Goal: Book appointment/travel/reservation

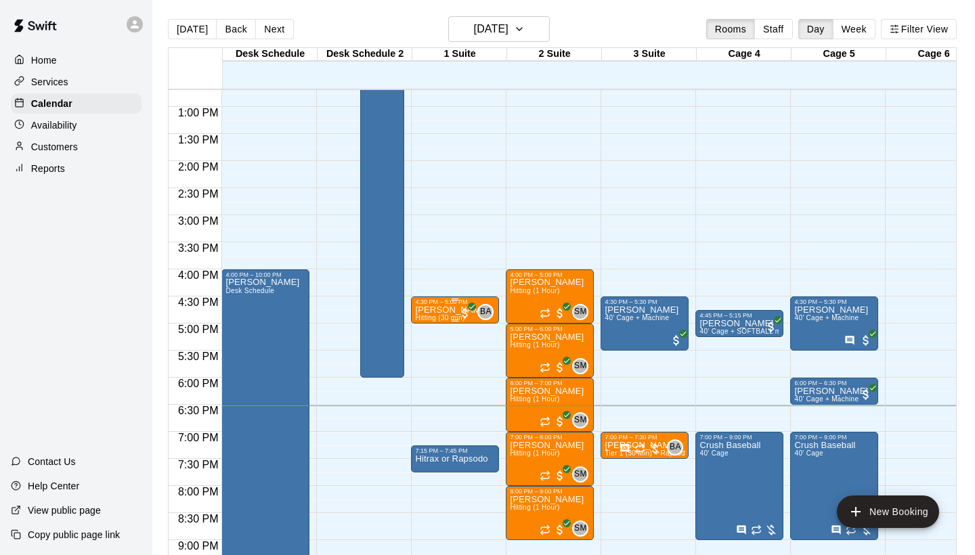
scroll to position [684, 0]
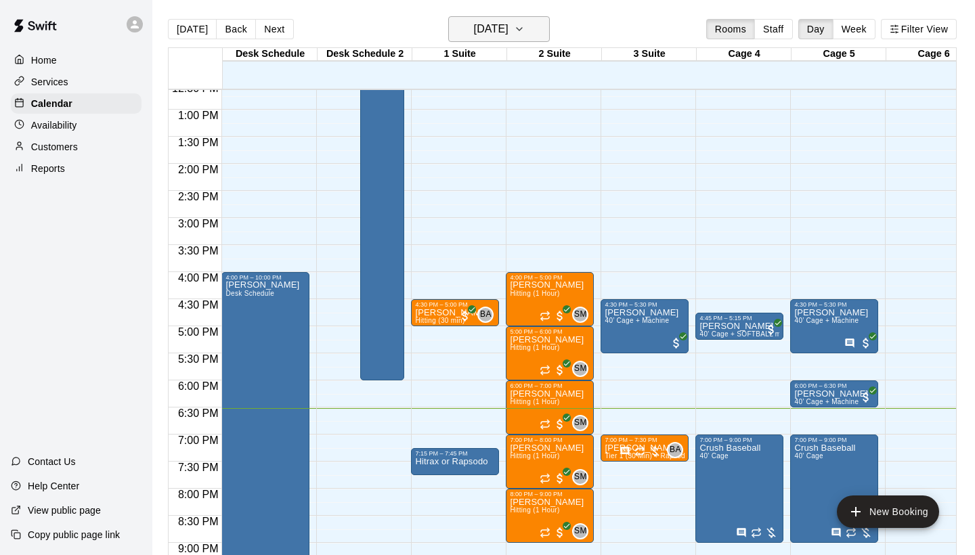
click at [530, 32] on button "[DATE]" at bounding box center [499, 29] width 102 height 26
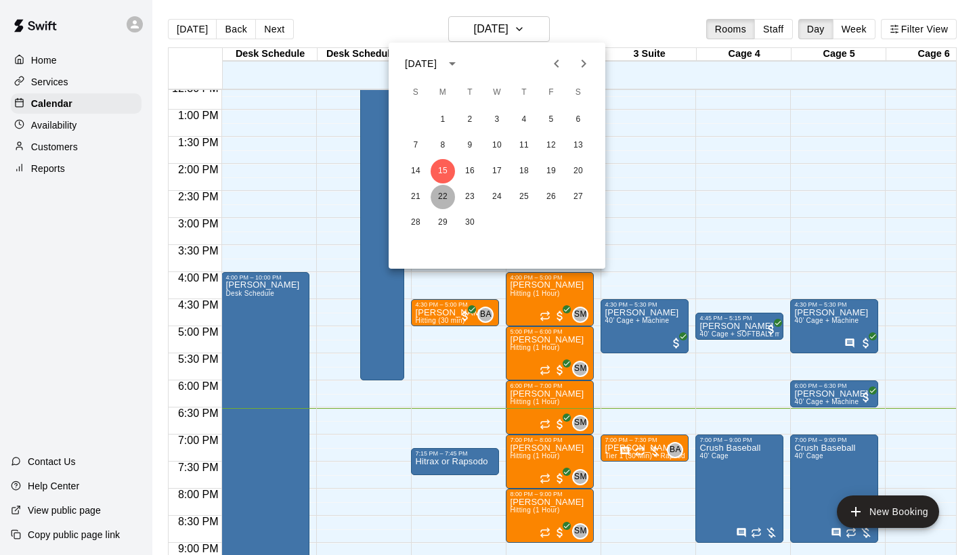
click at [441, 194] on button "22" at bounding box center [443, 197] width 24 height 24
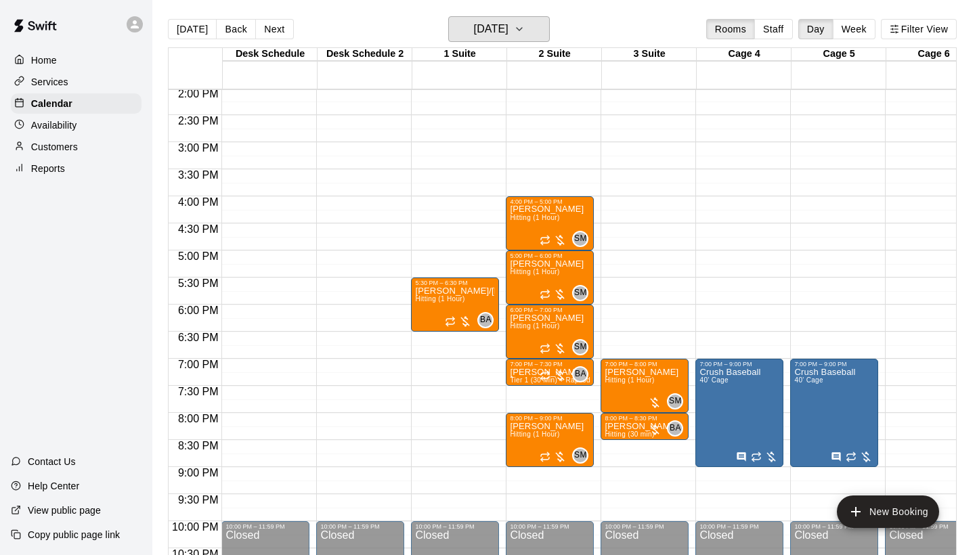
scroll to position [764, 0]
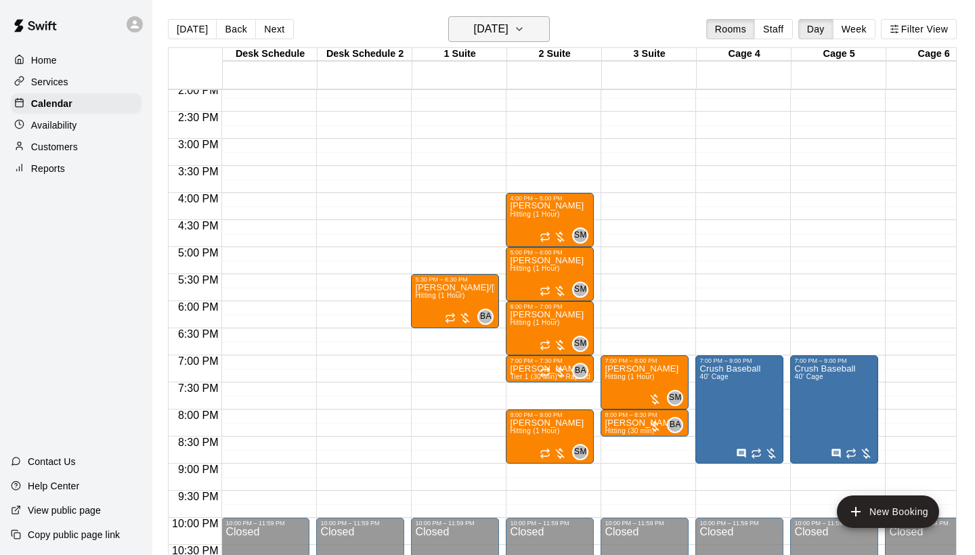
click at [508, 30] on h6 "Monday Sep 22" at bounding box center [491, 29] width 35 height 19
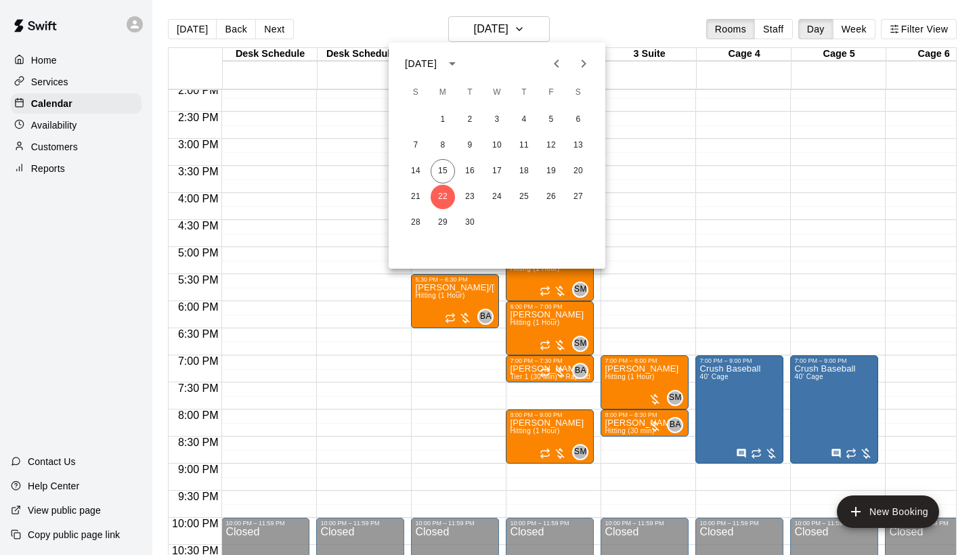
click at [711, 201] on div at bounding box center [487, 277] width 975 height 555
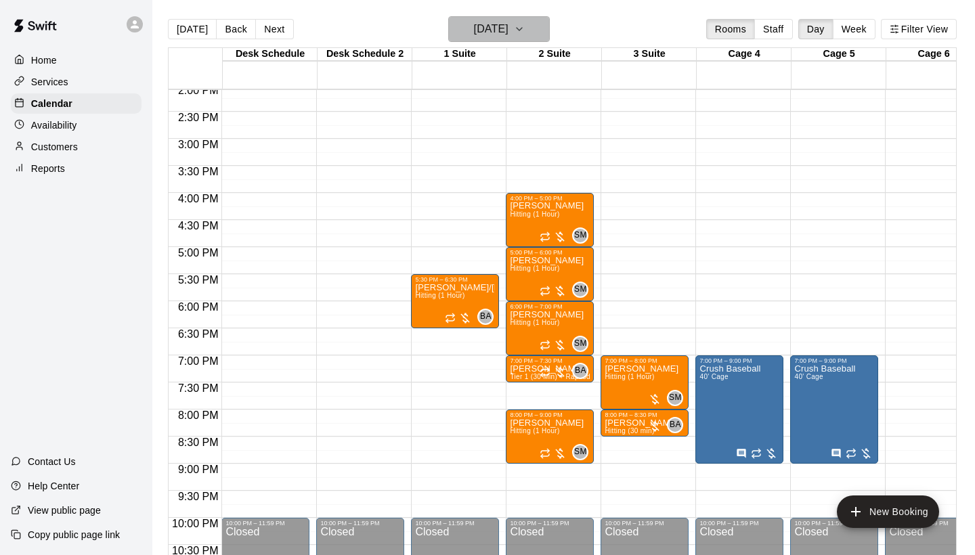
click at [545, 37] on button "Monday Sep 22" at bounding box center [499, 29] width 102 height 26
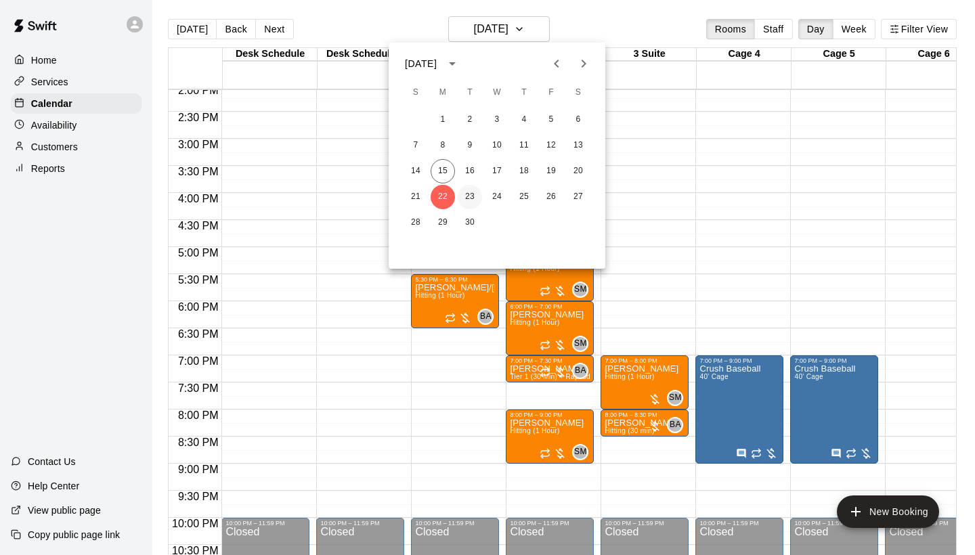
click at [472, 194] on button "23" at bounding box center [470, 197] width 24 height 24
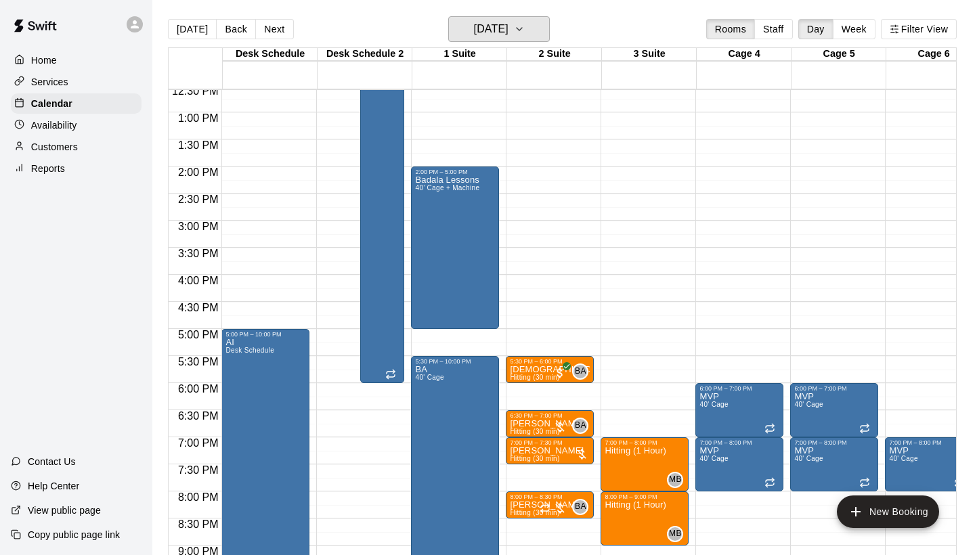
scroll to position [680, 0]
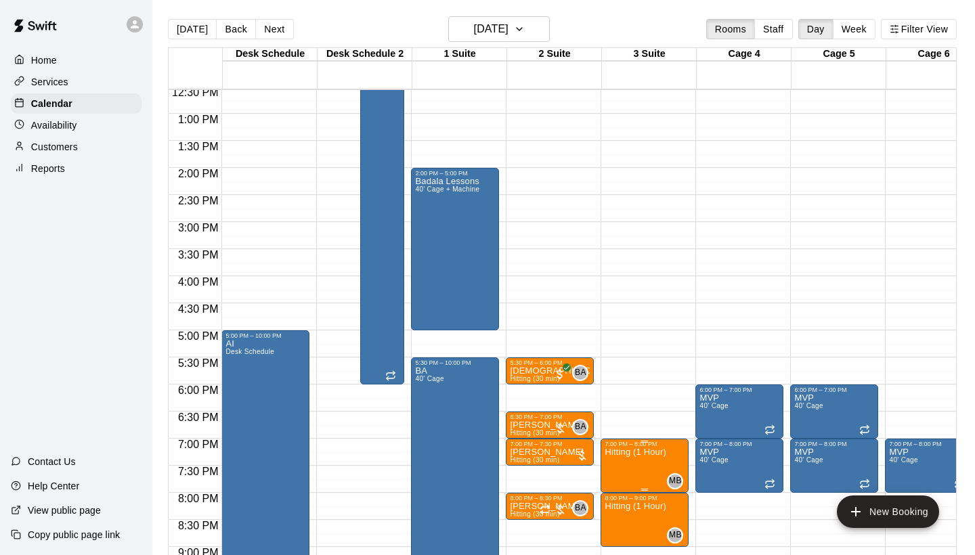
click at [651, 452] on p "Hitting (1 Hour)" at bounding box center [635, 452] width 61 height 0
click at [621, 527] on icon "delete" at bounding box center [618, 531] width 9 height 12
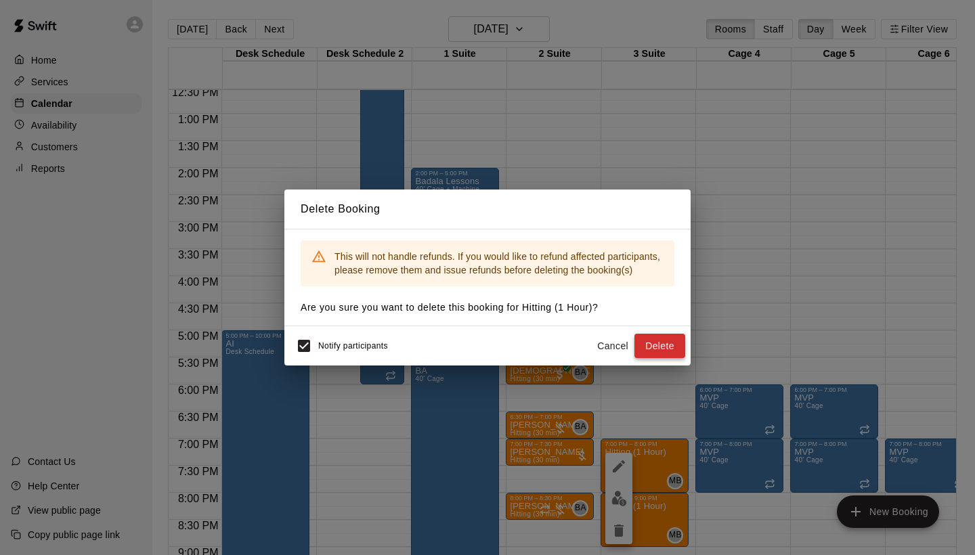
click at [672, 350] on button "Delete" at bounding box center [659, 346] width 51 height 25
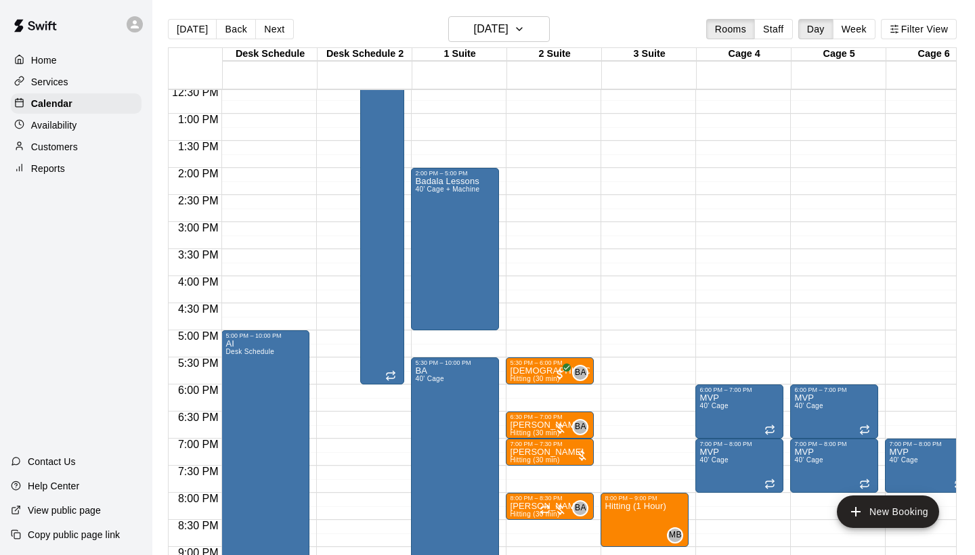
click at [630, 535] on button "delete" at bounding box center [618, 530] width 27 height 27
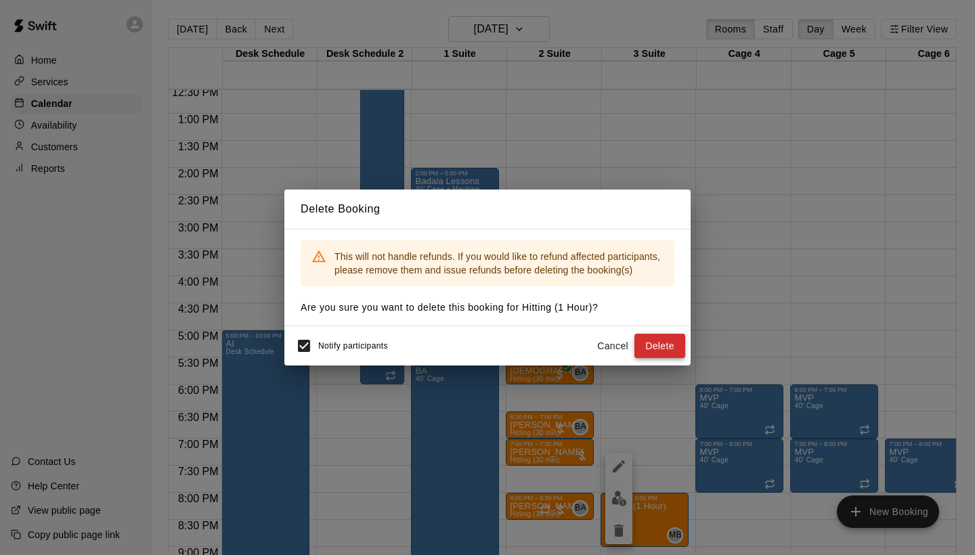
click at [680, 354] on button "Delete" at bounding box center [659, 346] width 51 height 25
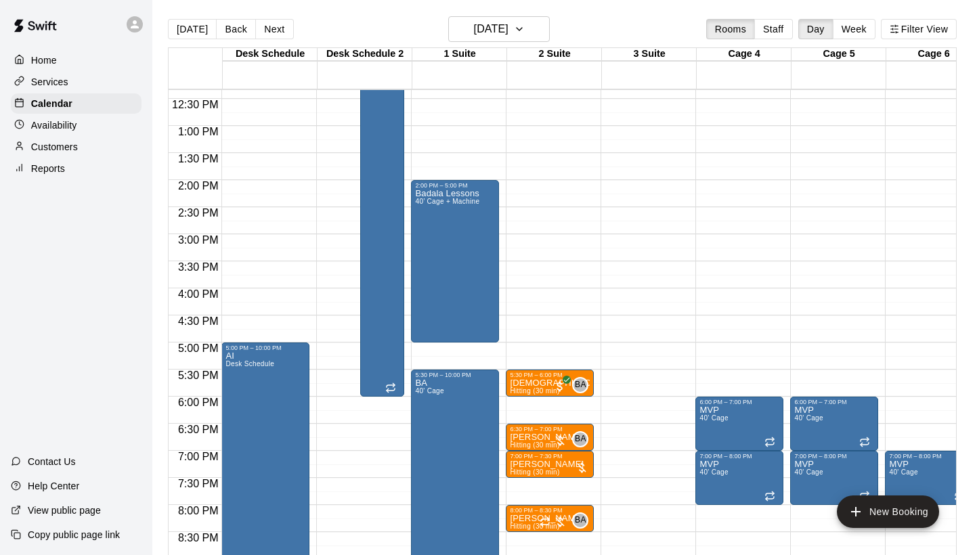
scroll to position [668, 0]
drag, startPoint x: 672, startPoint y: 345, endPoint x: 676, endPoint y: 377, distance: 32.8
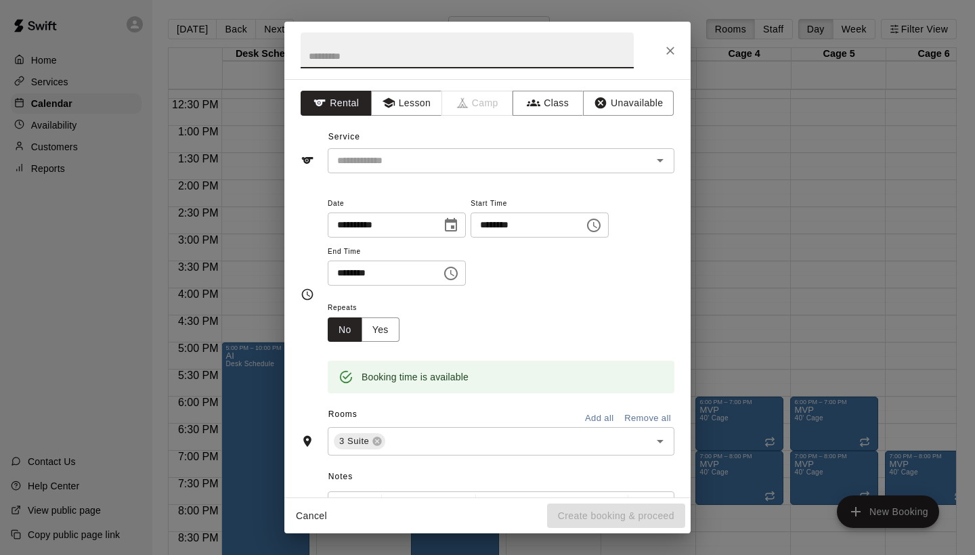
click at [667, 46] on icon "Close" at bounding box center [670, 51] width 14 height 14
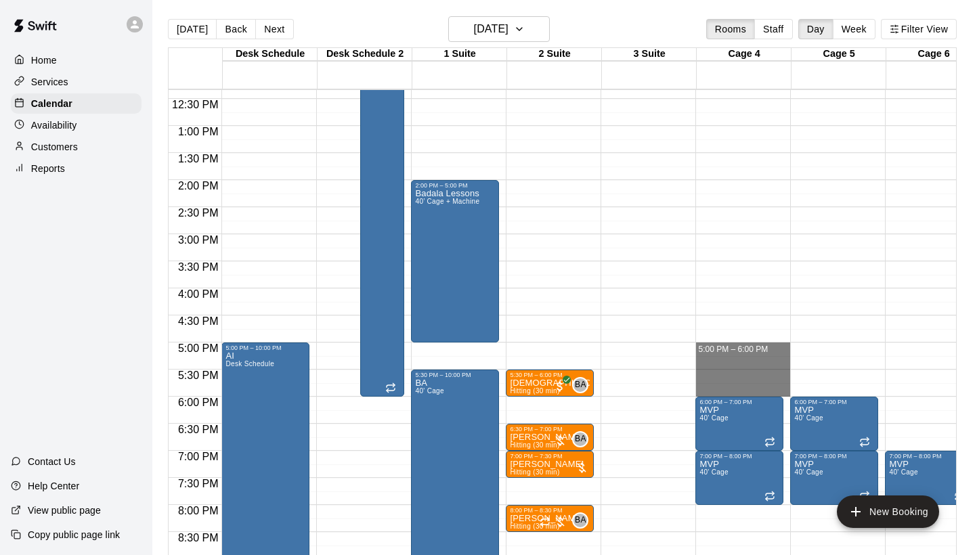
drag, startPoint x: 762, startPoint y: 346, endPoint x: 762, endPoint y: 384, distance: 37.9
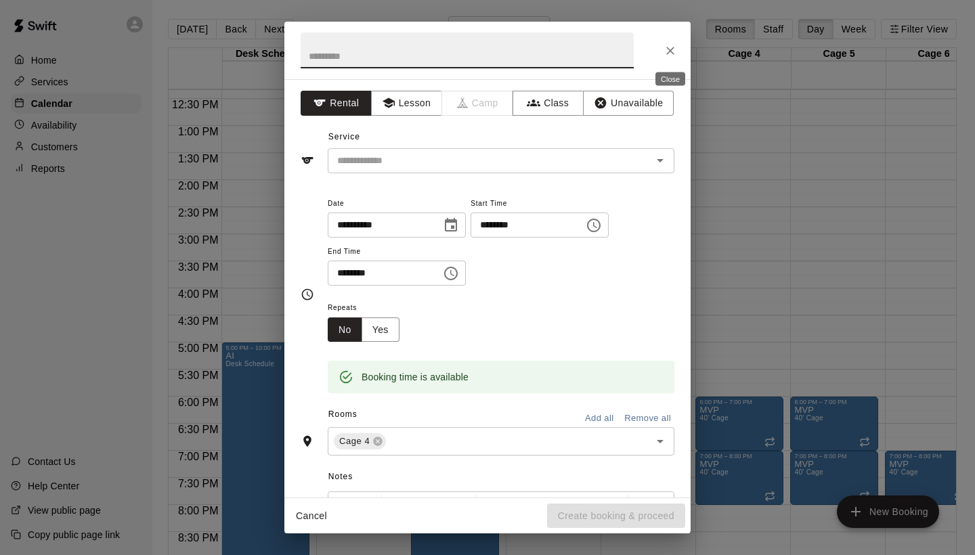
click at [675, 46] on icon "Close" at bounding box center [670, 51] width 14 height 14
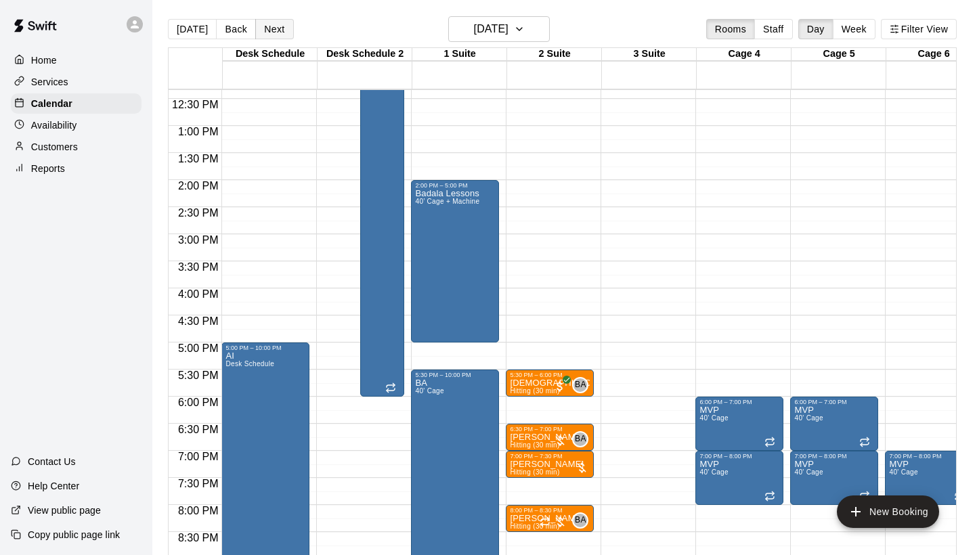
click at [277, 33] on button "Next" at bounding box center [274, 29] width 38 height 20
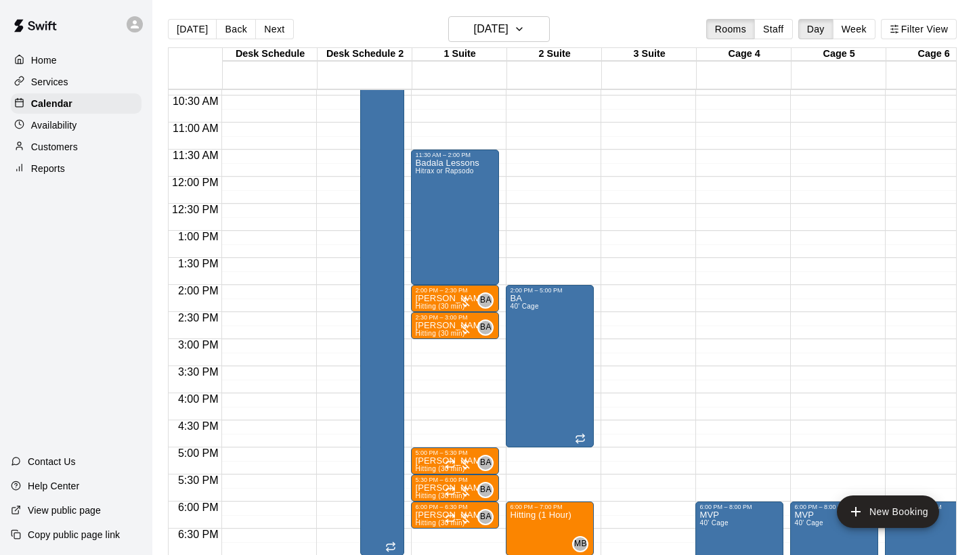
scroll to position [565, 0]
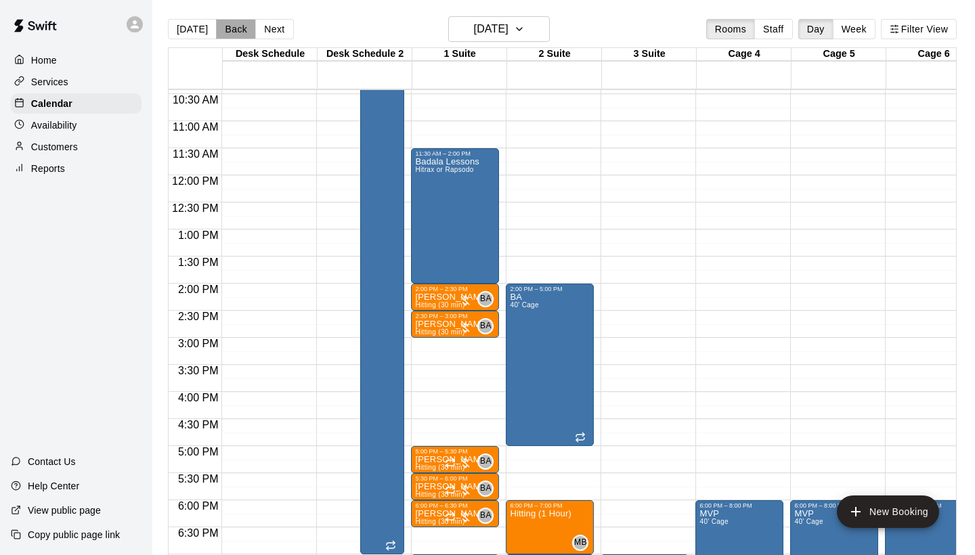
click at [226, 29] on button "Back" at bounding box center [236, 29] width 40 height 20
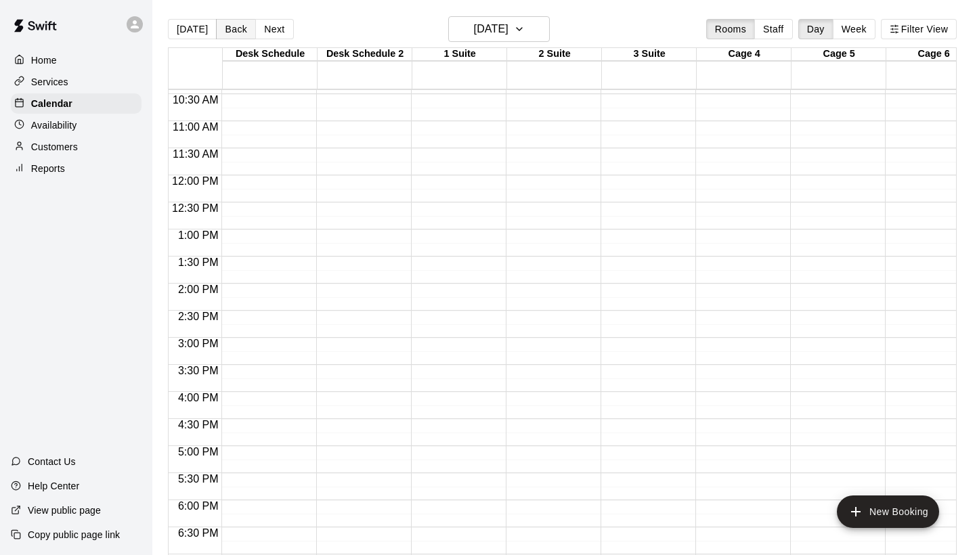
click at [226, 29] on button "Back" at bounding box center [236, 29] width 40 height 20
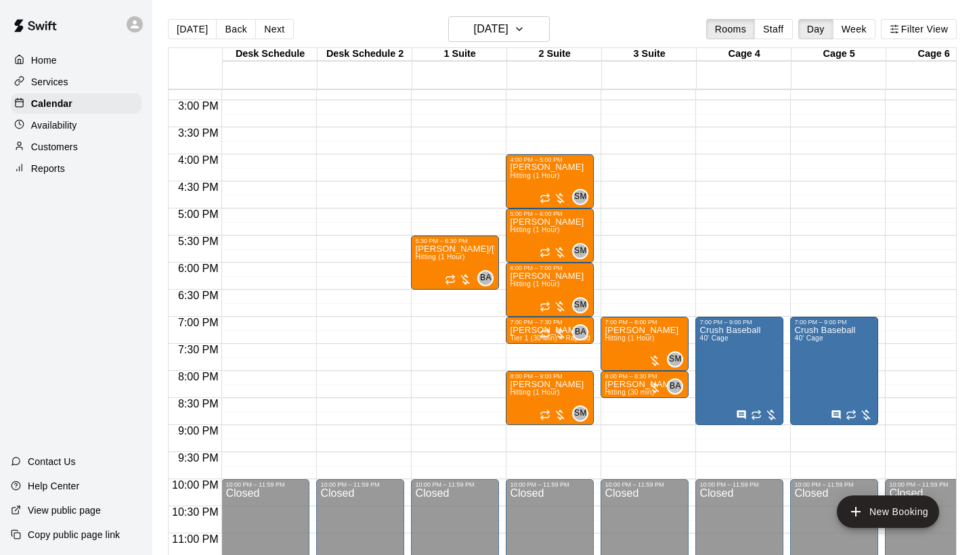
scroll to position [805, 0]
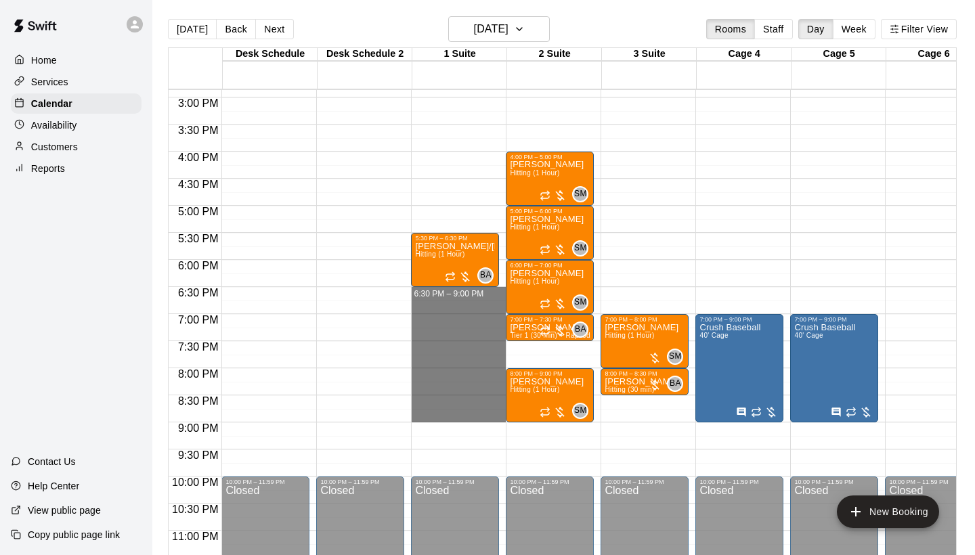
drag, startPoint x: 470, startPoint y: 290, endPoint x: 476, endPoint y: 413, distance: 122.6
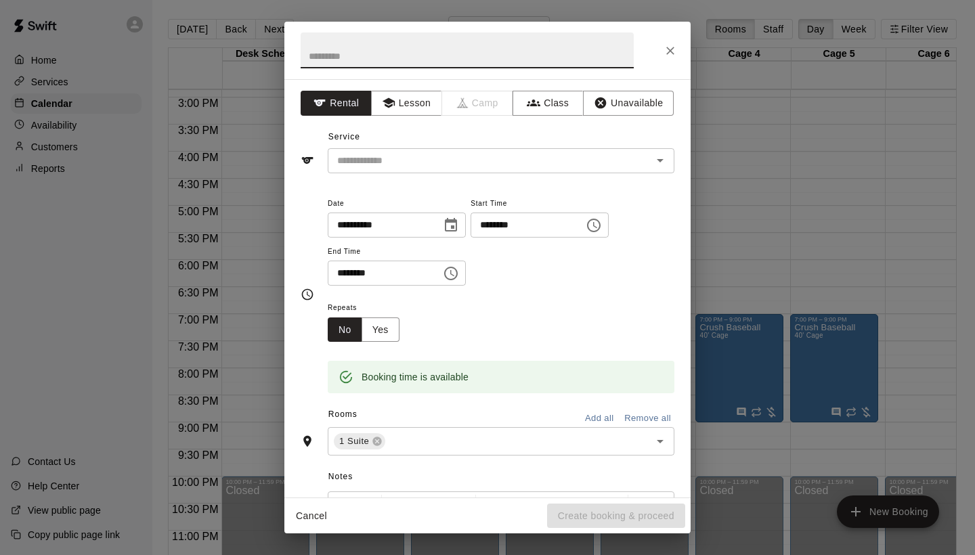
click at [661, 51] on button "Close" at bounding box center [670, 51] width 24 height 24
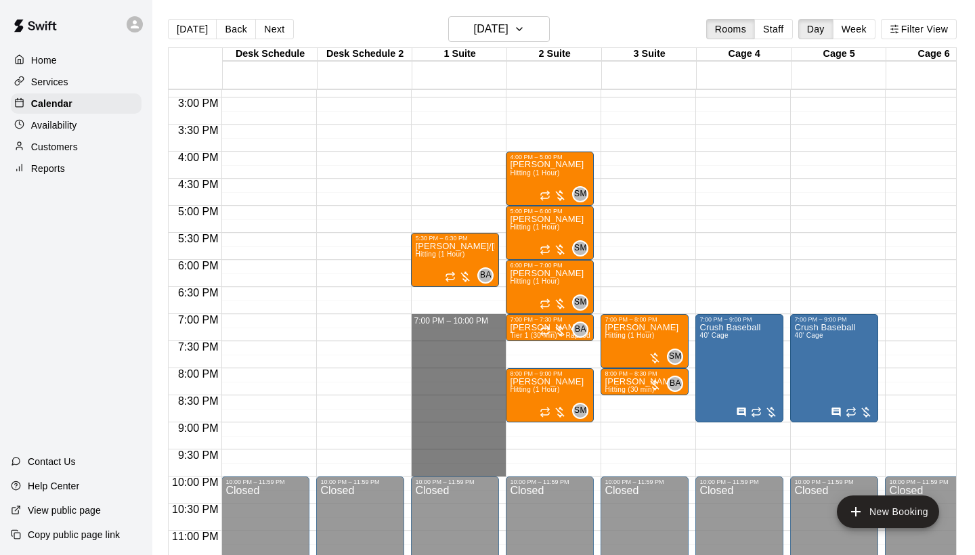
drag, startPoint x: 443, startPoint y: 315, endPoint x: 498, endPoint y: 470, distance: 164.4
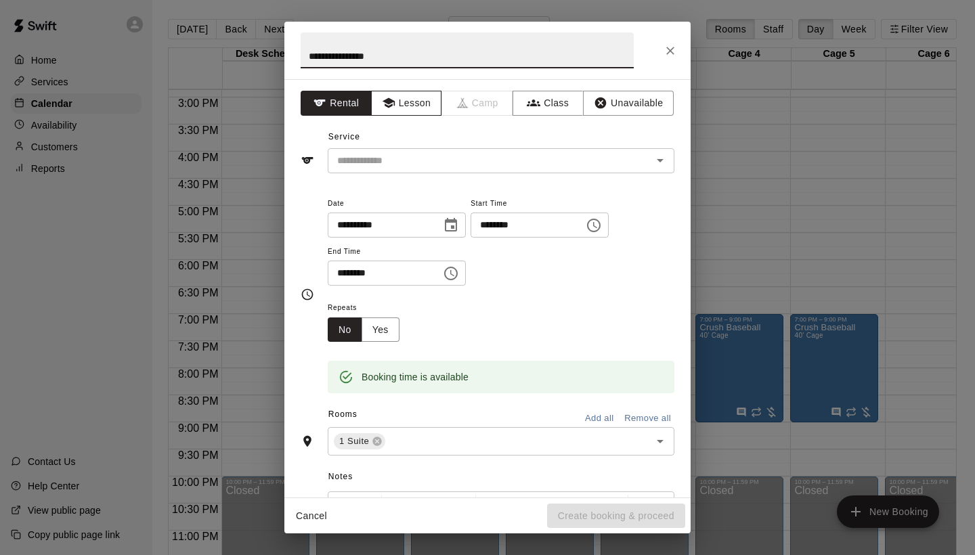
type input "**********"
click at [419, 106] on button "Lesson" at bounding box center [406, 103] width 71 height 25
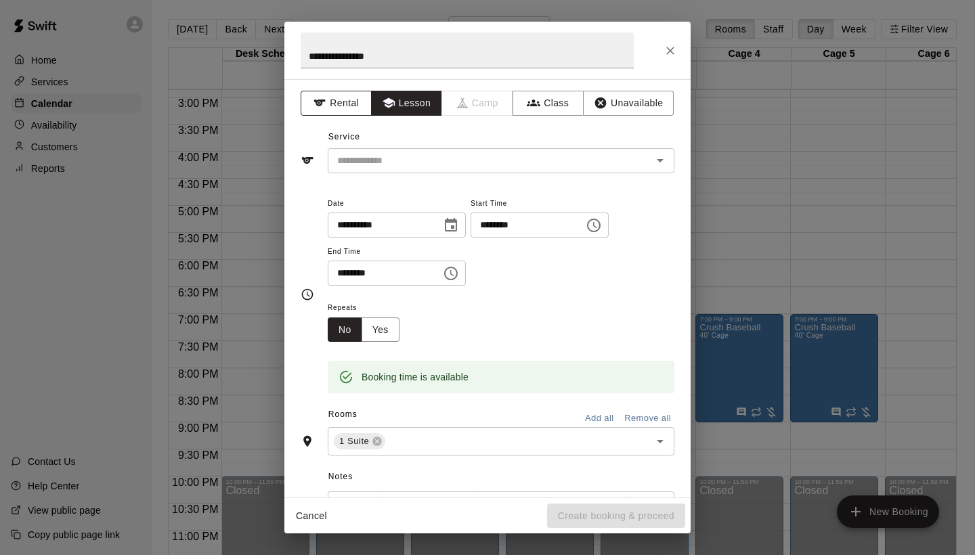
click at [336, 102] on button "Rental" at bounding box center [336, 103] width 71 height 25
click at [371, 152] on input "text" at bounding box center [481, 160] width 299 height 17
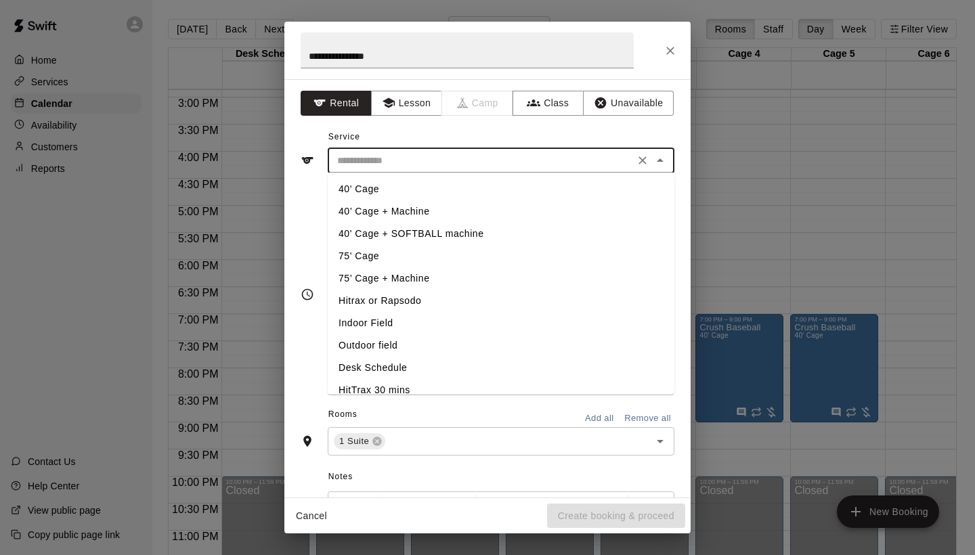
click at [402, 208] on li "40’ Cage + Machine" at bounding box center [501, 211] width 347 height 22
click at [418, 162] on input "**********" at bounding box center [481, 160] width 299 height 17
click at [397, 284] on li "75’ Cage + Machine" at bounding box center [501, 278] width 347 height 22
type input "**********"
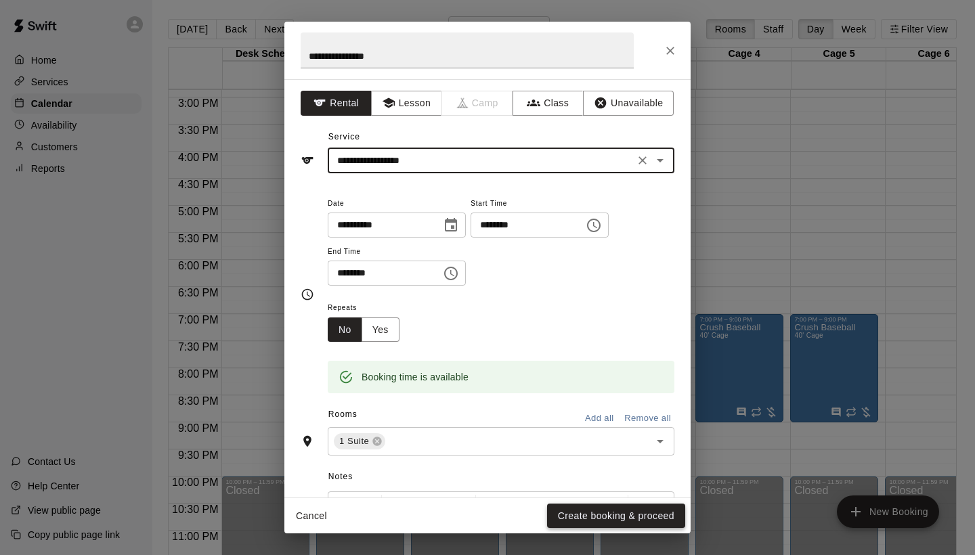
click at [627, 517] on button "Create booking & proceed" at bounding box center [616, 516] width 138 height 25
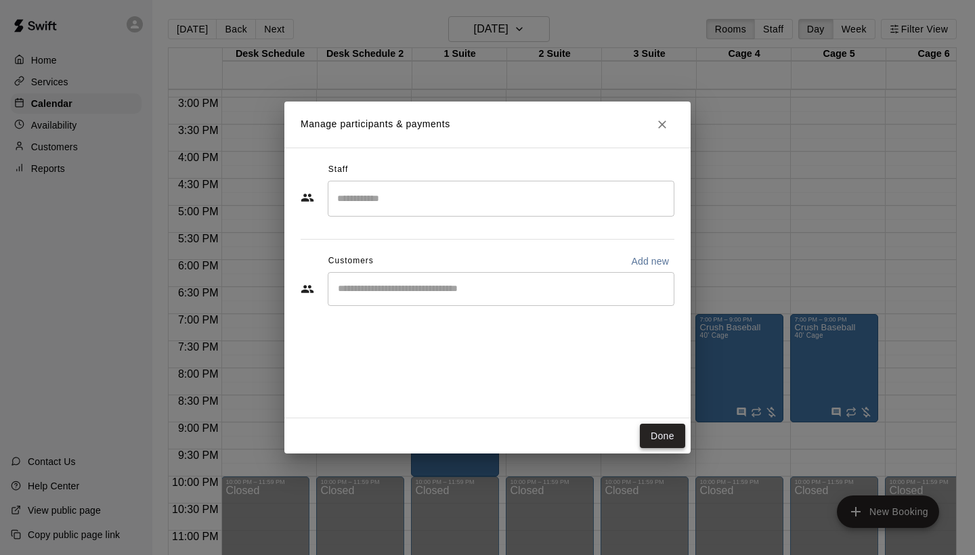
click at [669, 439] on button "Done" at bounding box center [662, 436] width 45 height 25
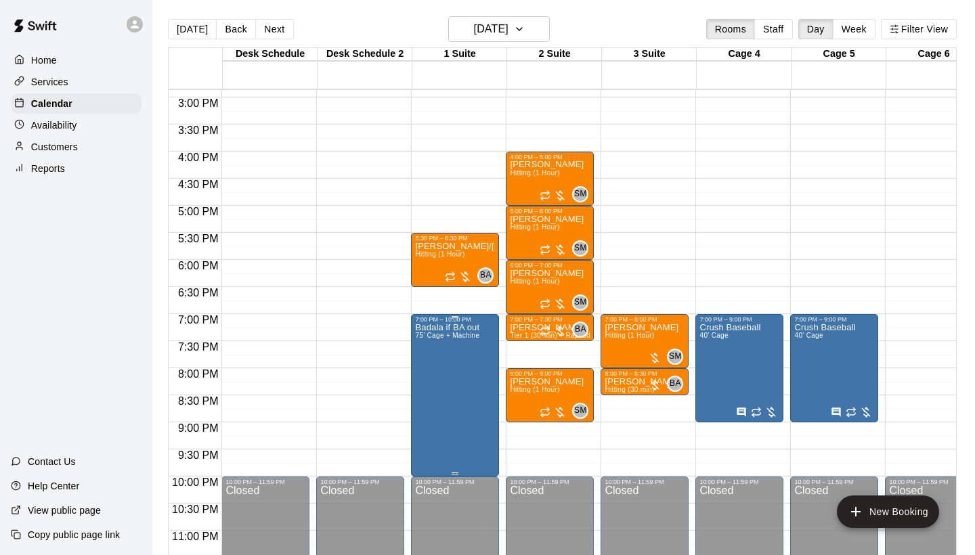
click at [552, 452] on div at bounding box center [487, 277] width 975 height 555
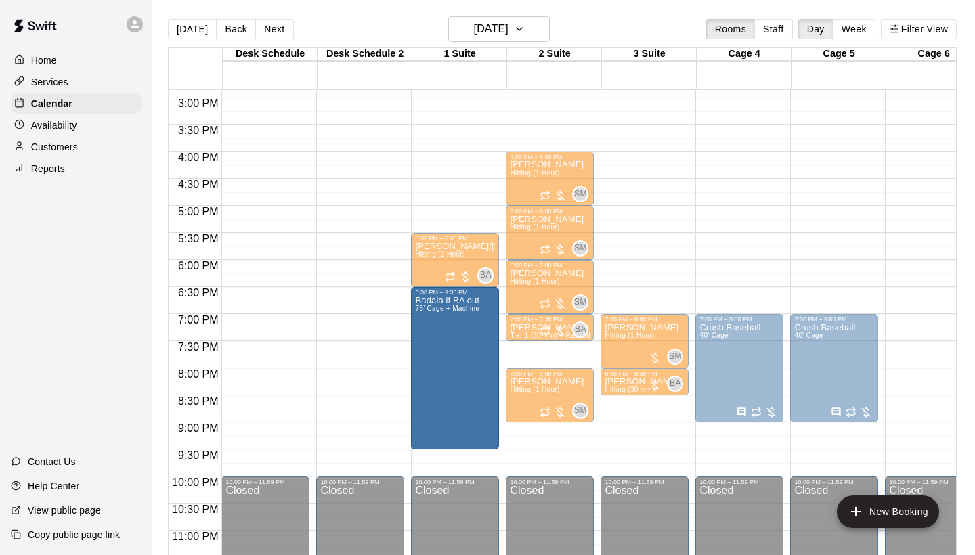
drag, startPoint x: 449, startPoint y: 334, endPoint x: 449, endPoint y: 312, distance: 21.7
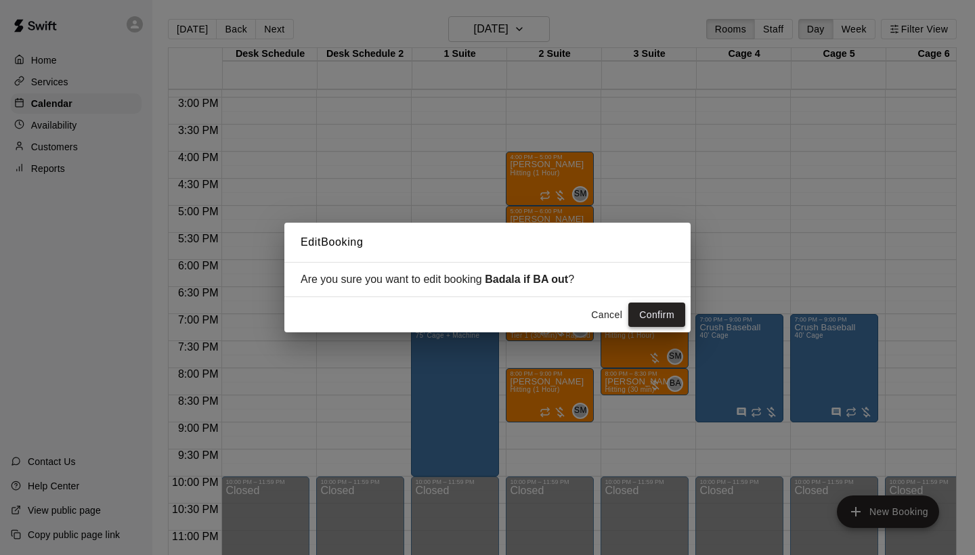
click at [644, 319] on button "Confirm" at bounding box center [656, 315] width 57 height 25
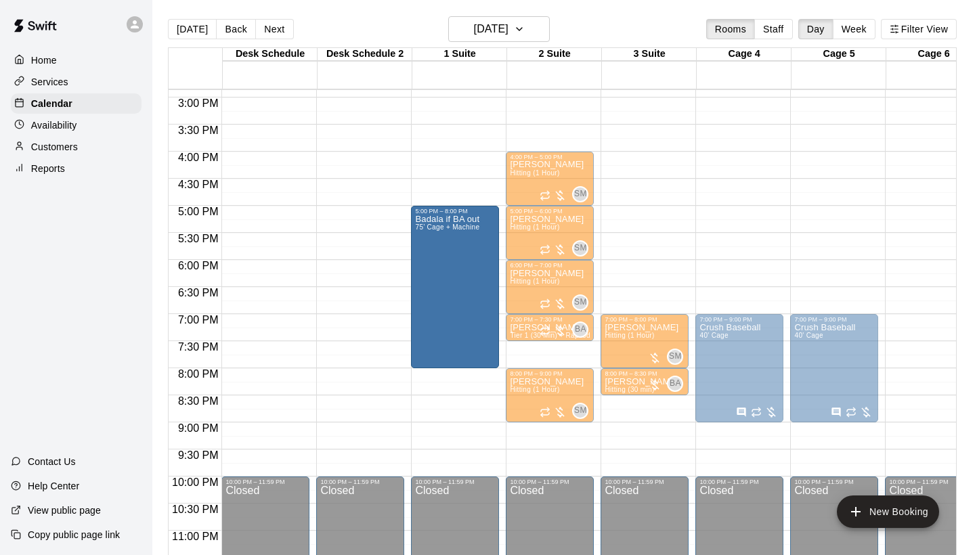
drag, startPoint x: 454, startPoint y: 448, endPoint x: 466, endPoint y: 378, distance: 71.4
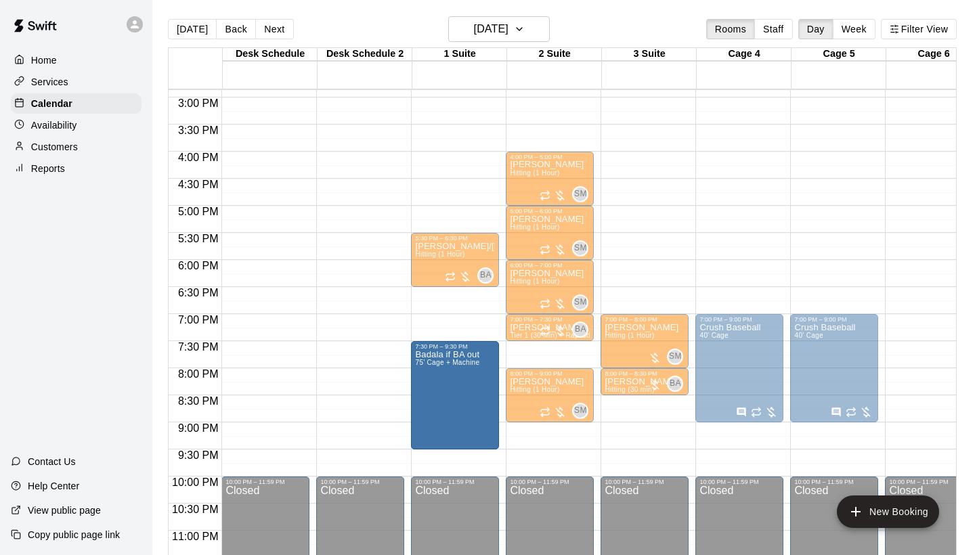
drag, startPoint x: 456, startPoint y: 291, endPoint x: 456, endPoint y: 343, distance: 52.1
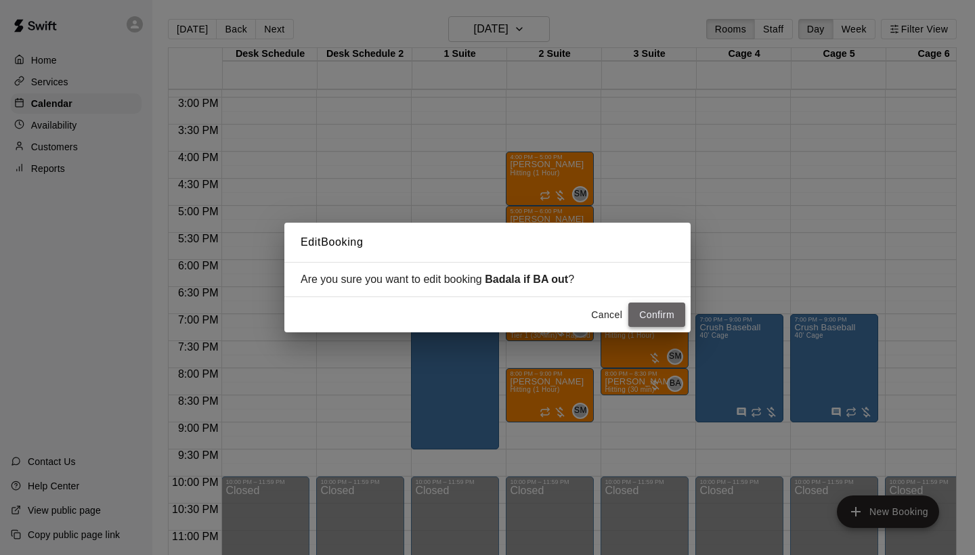
click at [664, 316] on button "Confirm" at bounding box center [656, 315] width 57 height 25
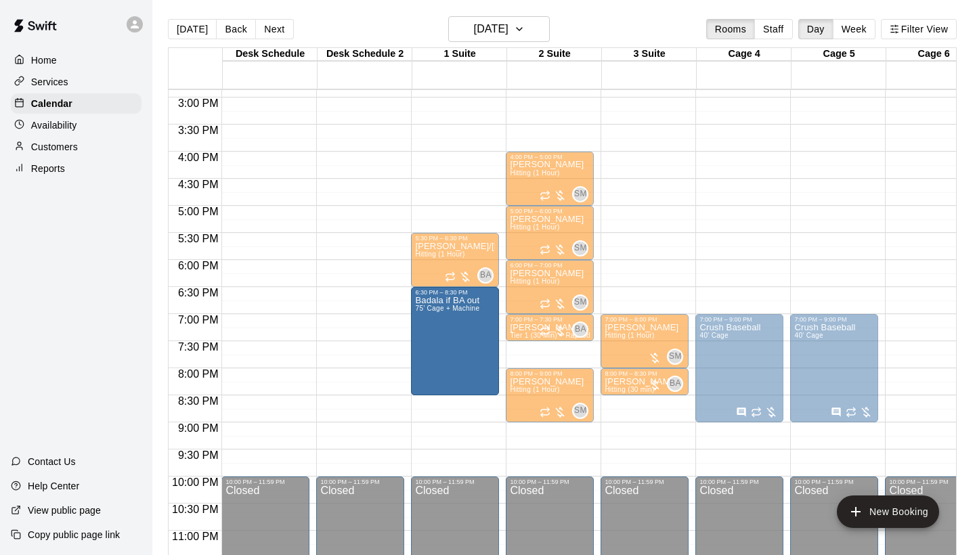
drag, startPoint x: 464, startPoint y: 365, endPoint x: 462, endPoint y: 320, distance: 44.7
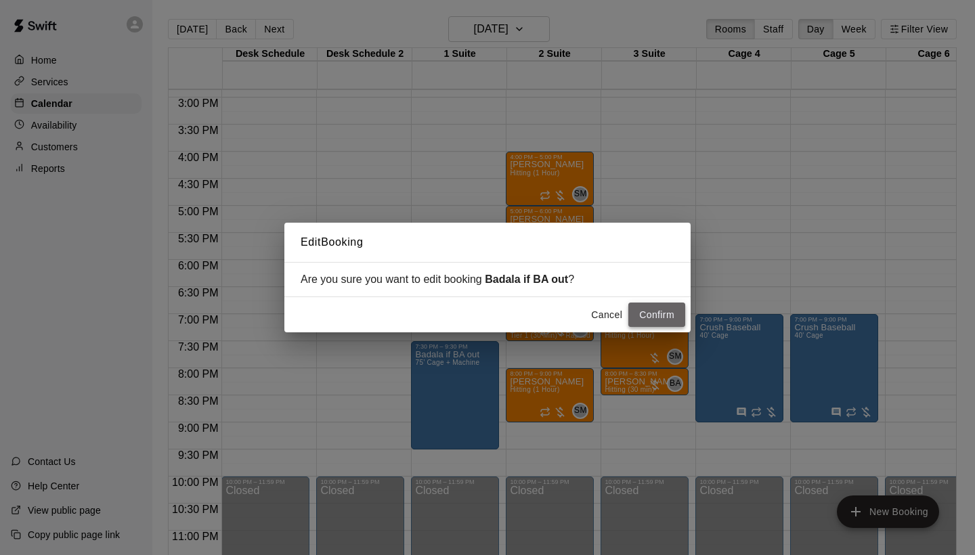
click at [650, 324] on button "Confirm" at bounding box center [656, 315] width 57 height 25
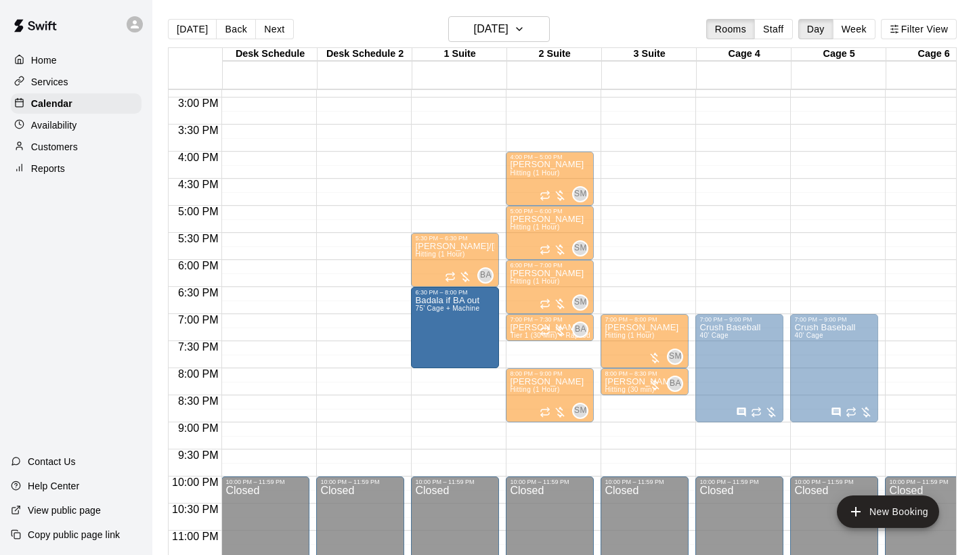
drag, startPoint x: 457, startPoint y: 393, endPoint x: 457, endPoint y: 369, distance: 23.7
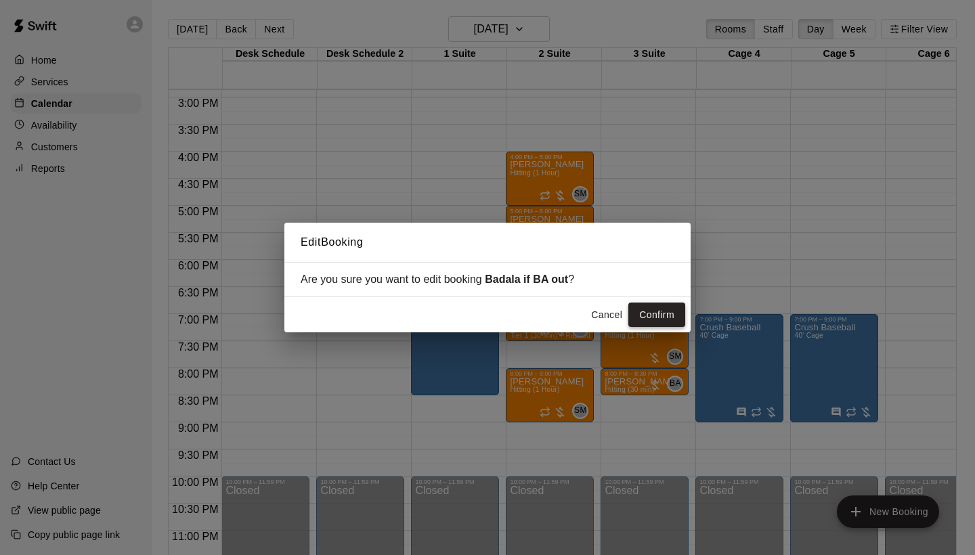
click at [670, 311] on button "Confirm" at bounding box center [656, 315] width 57 height 25
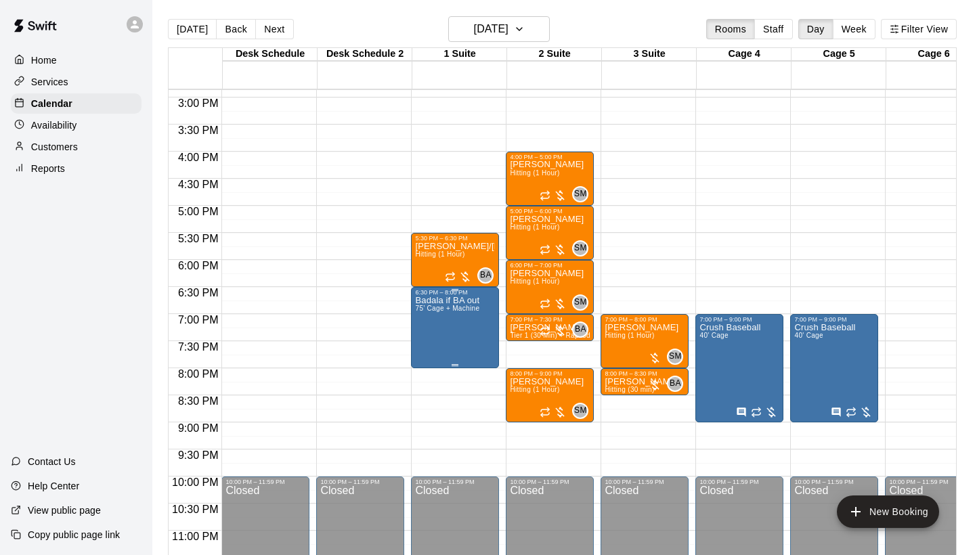
click at [469, 301] on p "Badala if BA out" at bounding box center [447, 301] width 64 height 0
click at [497, 393] on div at bounding box center [487, 277] width 975 height 555
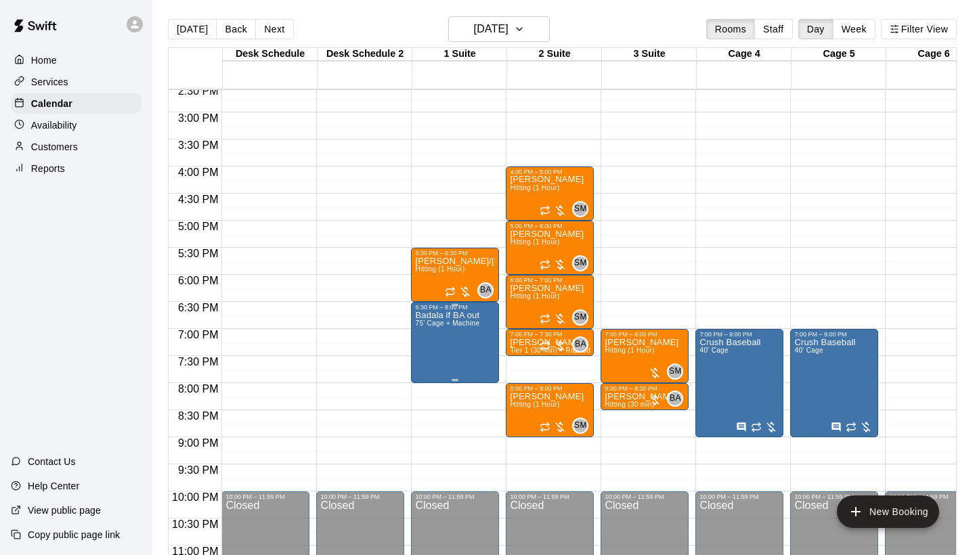
scroll to position [792, 0]
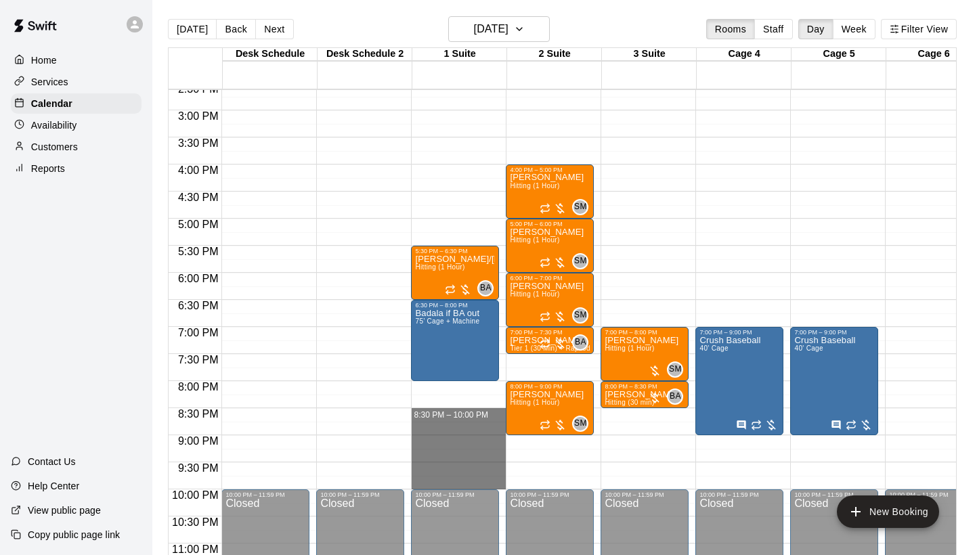
drag, startPoint x: 466, startPoint y: 412, endPoint x: 471, endPoint y: 477, distance: 65.2
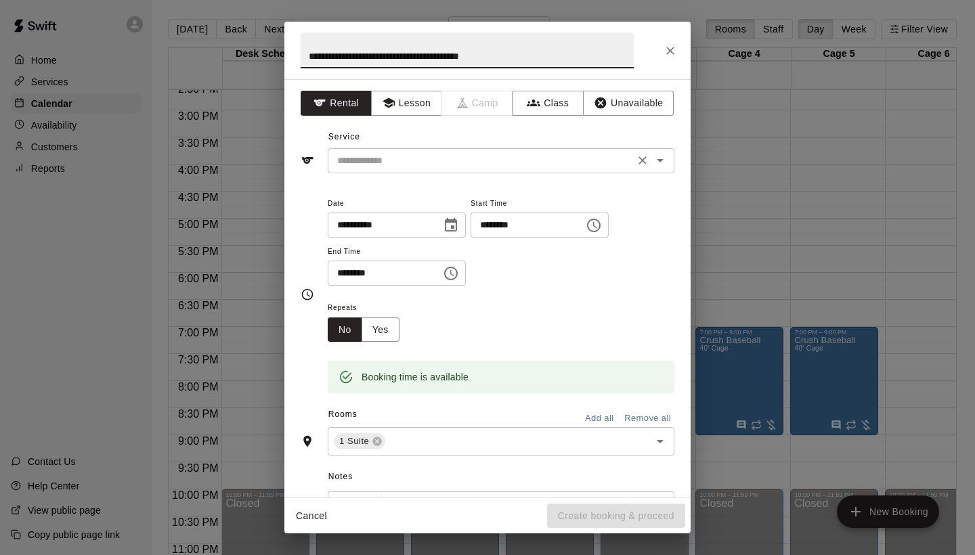
click at [387, 150] on div "​" at bounding box center [501, 160] width 347 height 25
type input "**********"
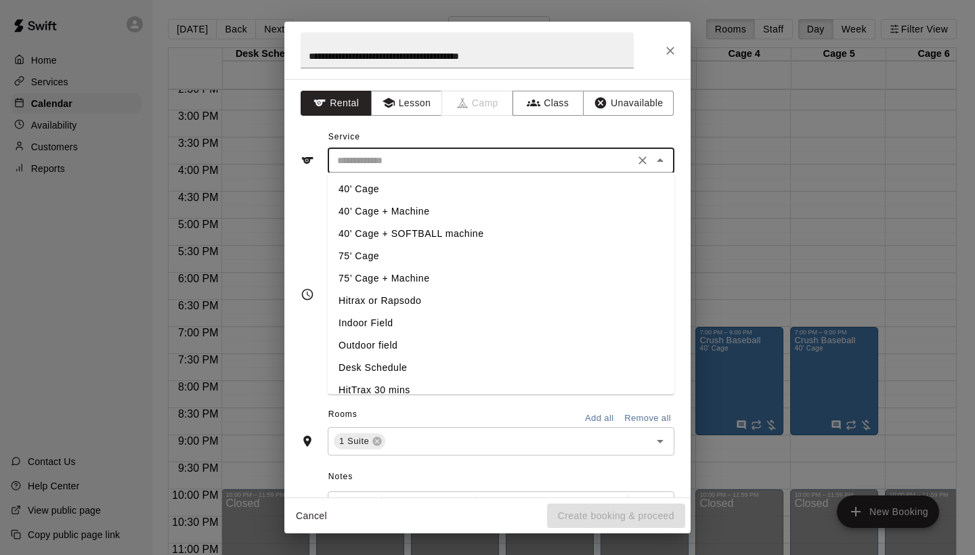
click at [399, 211] on li "40’ Cage + Machine" at bounding box center [501, 211] width 347 height 22
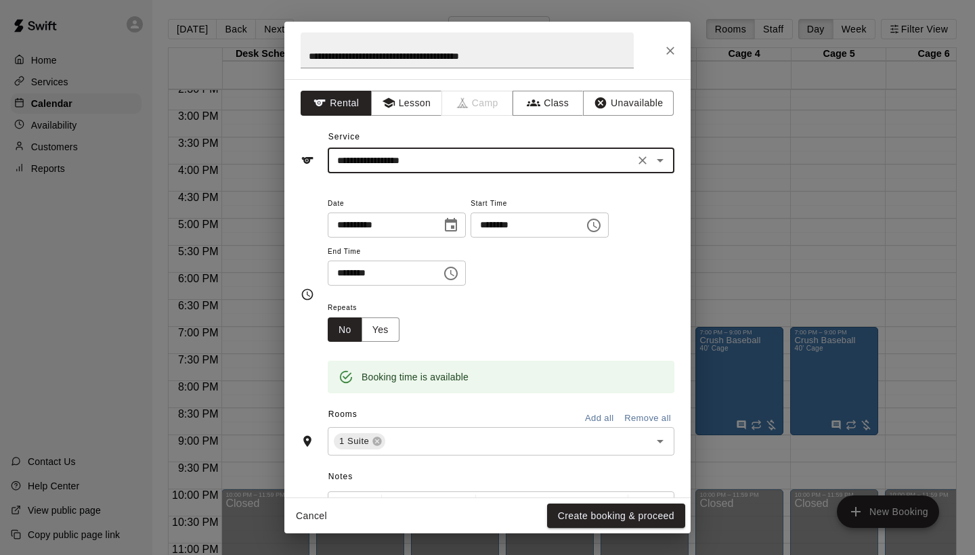
click at [454, 165] on input "**********" at bounding box center [481, 160] width 299 height 17
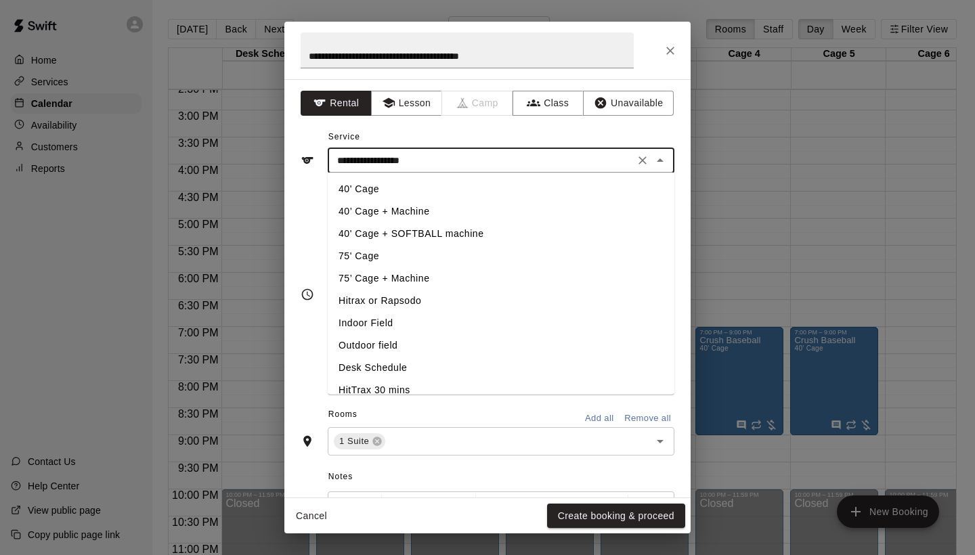
click at [417, 280] on li "75’ Cage + Machine" at bounding box center [501, 278] width 347 height 22
type input "**********"
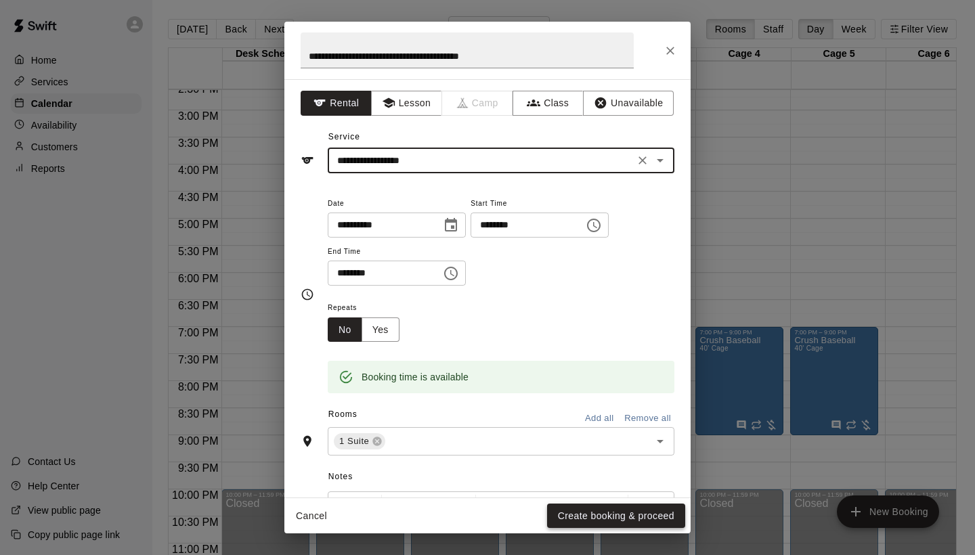
click at [588, 521] on button "Create booking & proceed" at bounding box center [616, 516] width 138 height 25
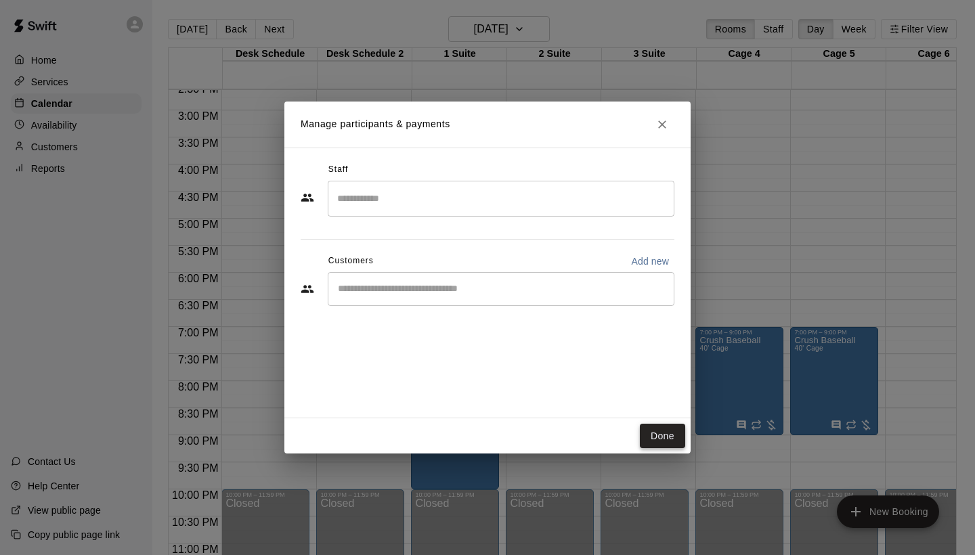
click at [670, 440] on button "Done" at bounding box center [662, 436] width 45 height 25
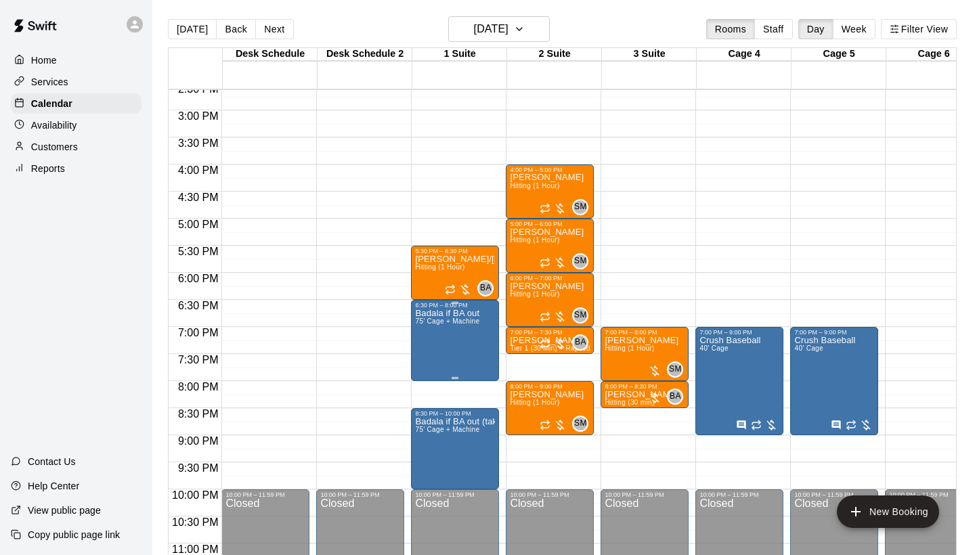
click at [435, 391] on icon "delete" at bounding box center [429, 388] width 16 height 16
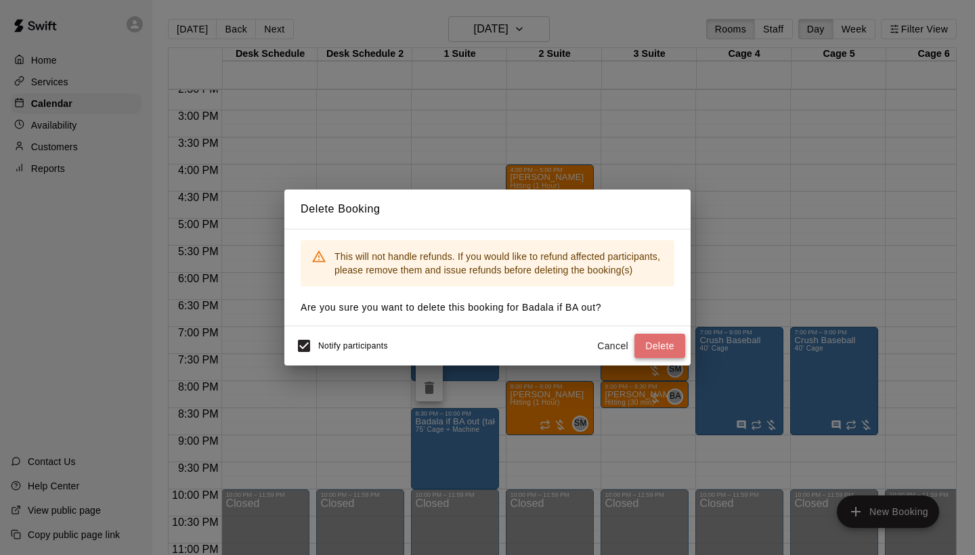
click at [646, 336] on button "Delete" at bounding box center [659, 346] width 51 height 25
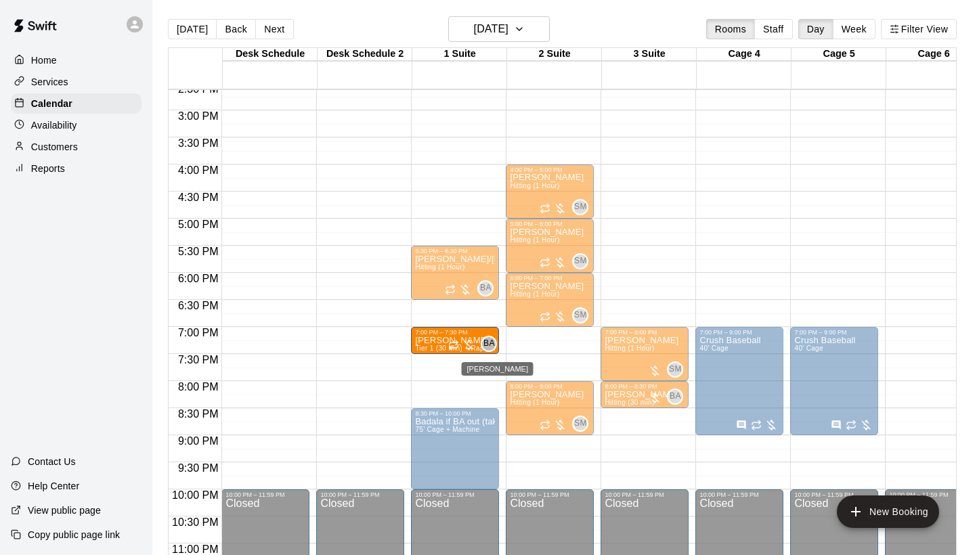
drag, startPoint x: 546, startPoint y: 338, endPoint x: 493, endPoint y: 338, distance: 53.5
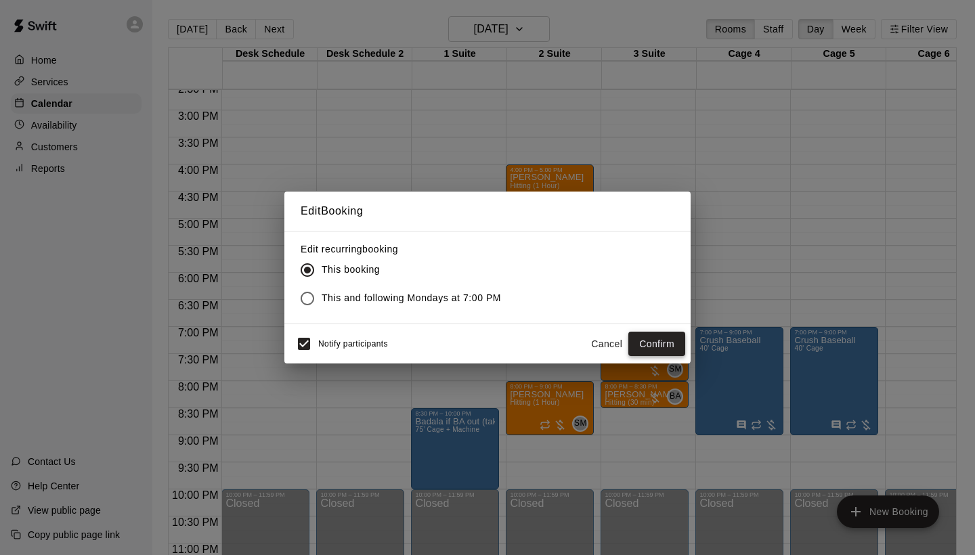
click at [671, 349] on button "Confirm" at bounding box center [656, 344] width 57 height 25
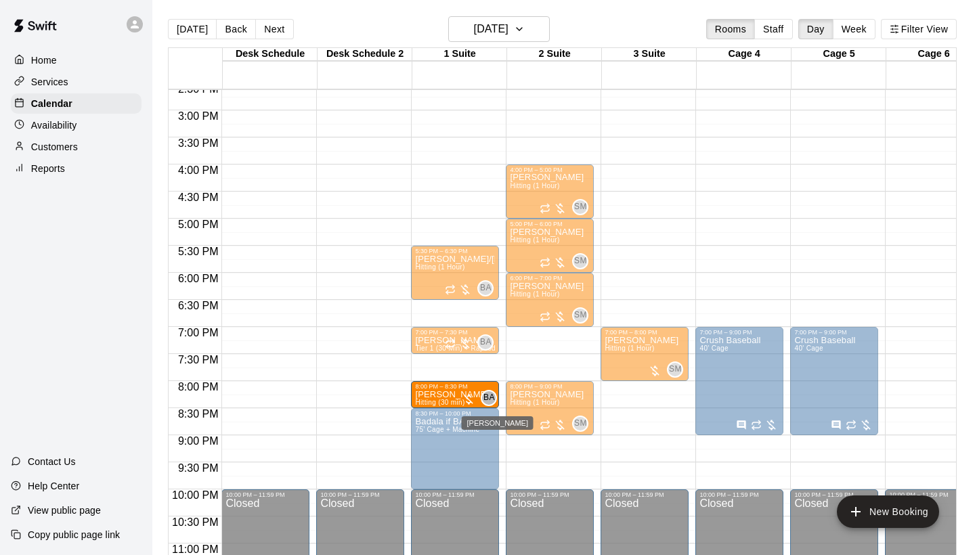
drag, startPoint x: 628, startPoint y: 394, endPoint x: 484, endPoint y: 395, distance: 144.2
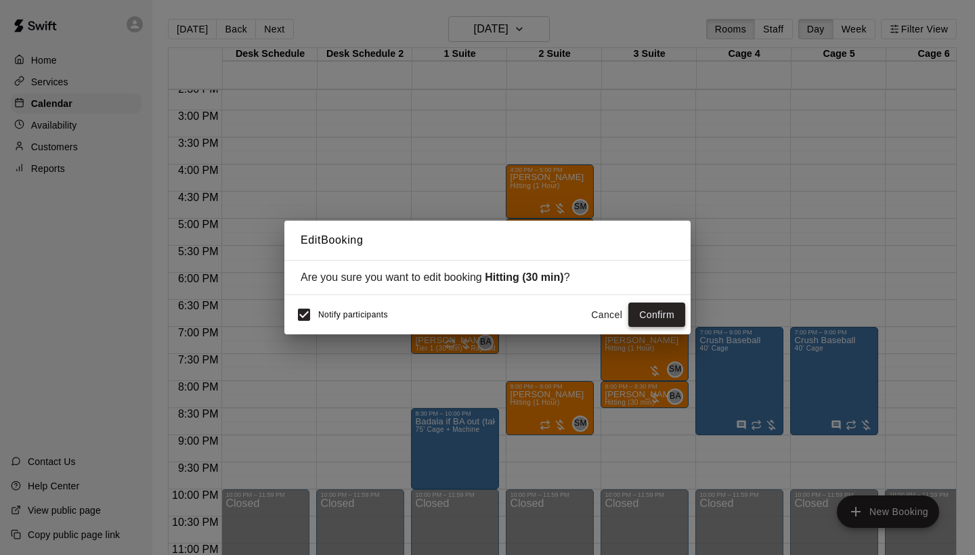
click at [643, 313] on button "Confirm" at bounding box center [656, 315] width 57 height 25
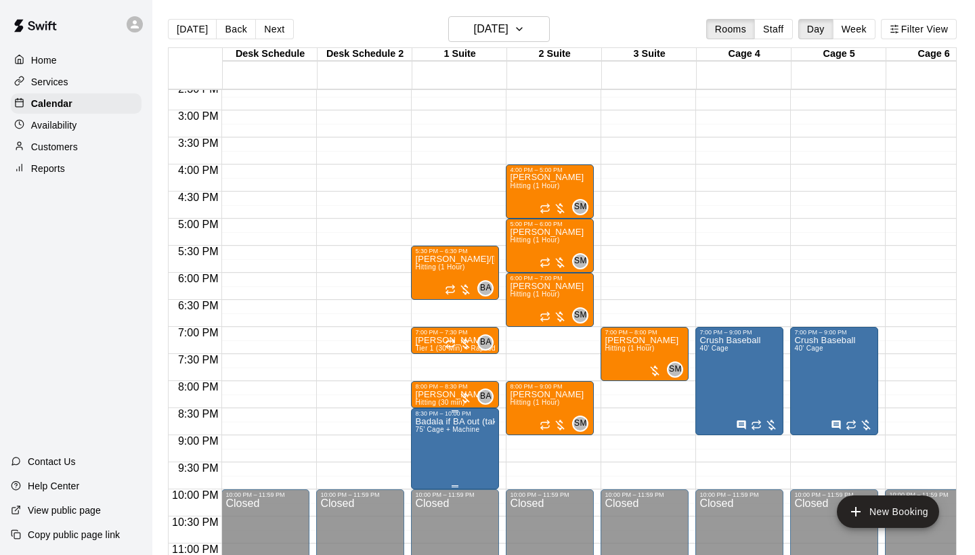
click at [432, 491] on icon "delete" at bounding box center [428, 496] width 9 height 12
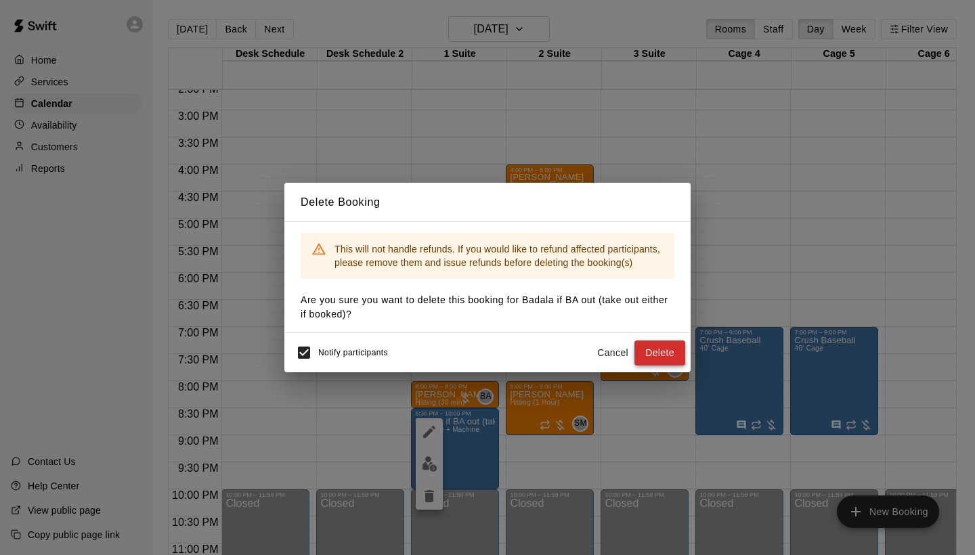
click at [655, 344] on button "Delete" at bounding box center [659, 353] width 51 height 25
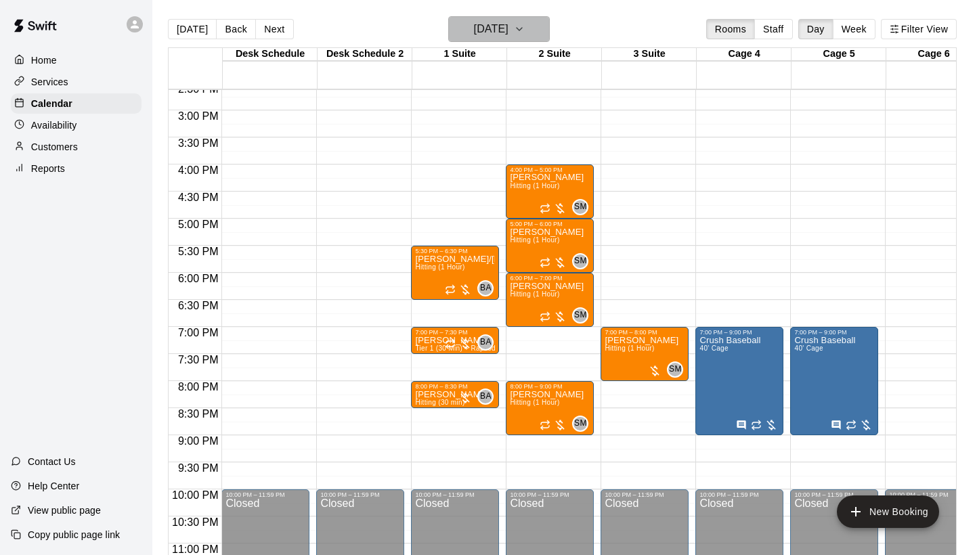
click at [519, 16] on button "Monday Sep 22" at bounding box center [499, 29] width 102 height 26
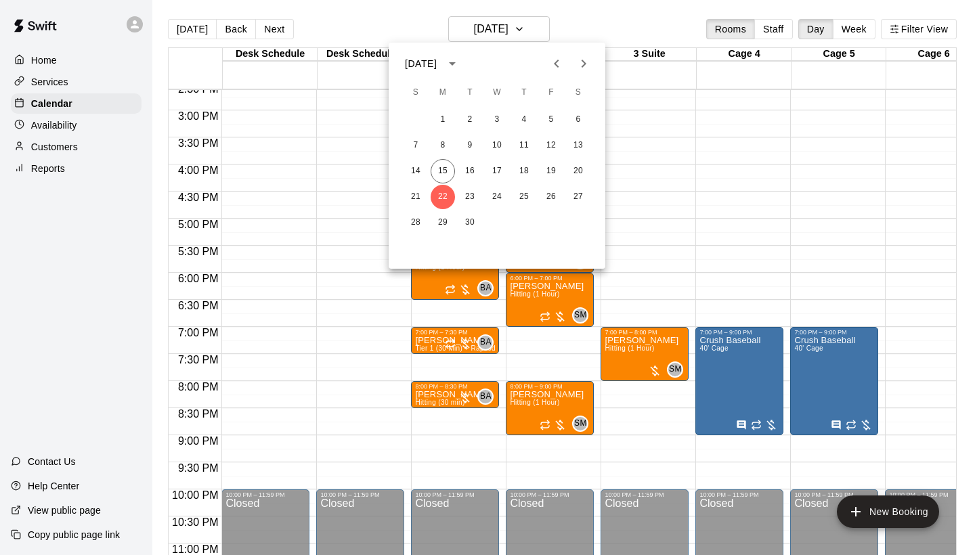
click at [261, 30] on div at bounding box center [487, 277] width 975 height 555
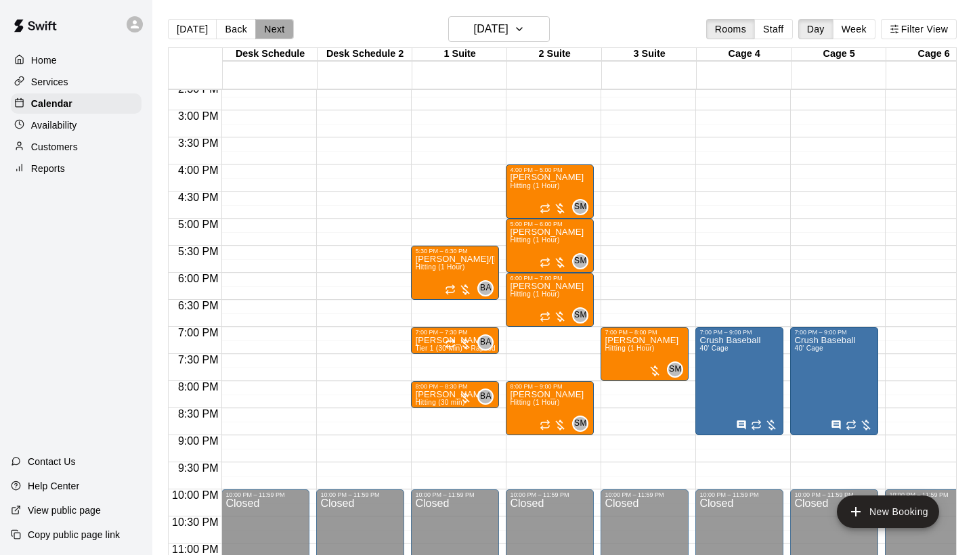
click at [265, 30] on button "Next" at bounding box center [274, 29] width 38 height 20
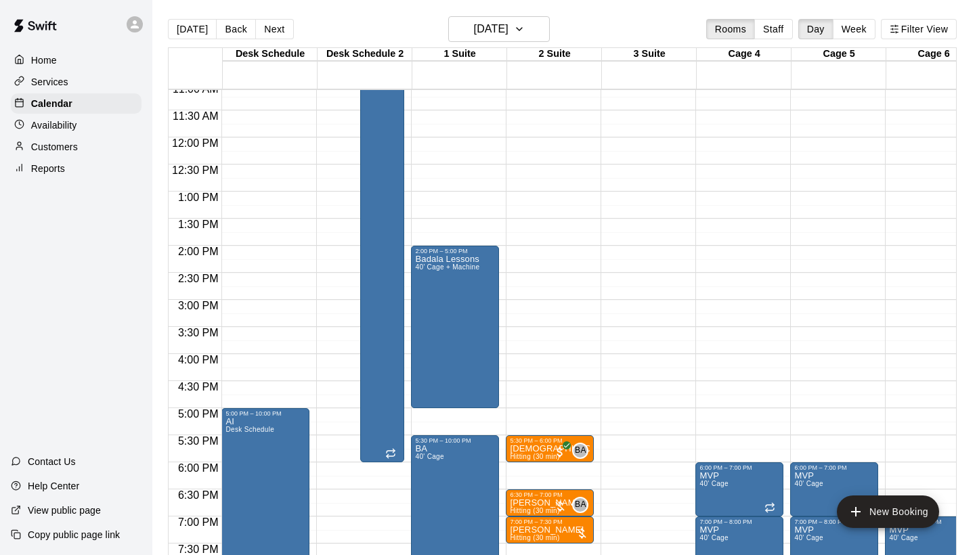
scroll to position [602, 0]
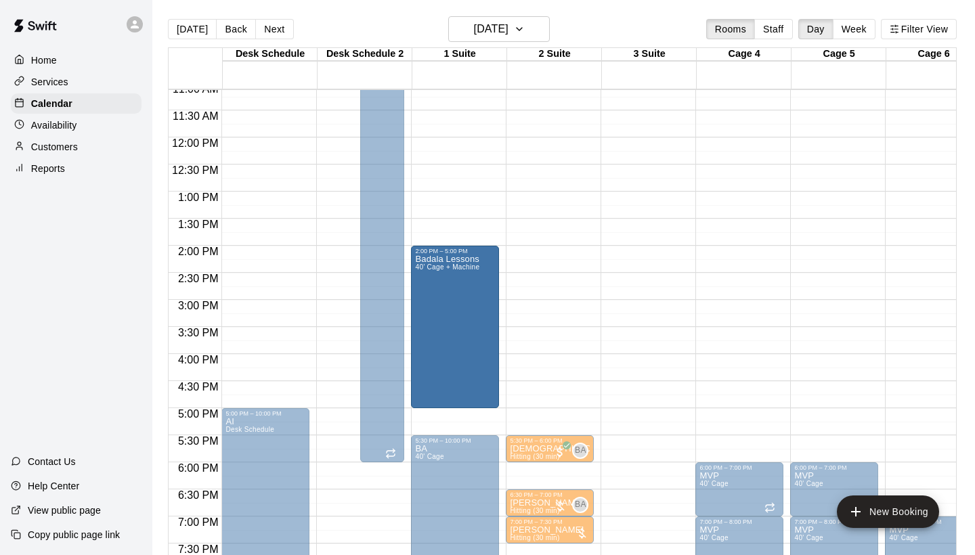
drag, startPoint x: 456, startPoint y: 405, endPoint x: 464, endPoint y: 412, distance: 11.0
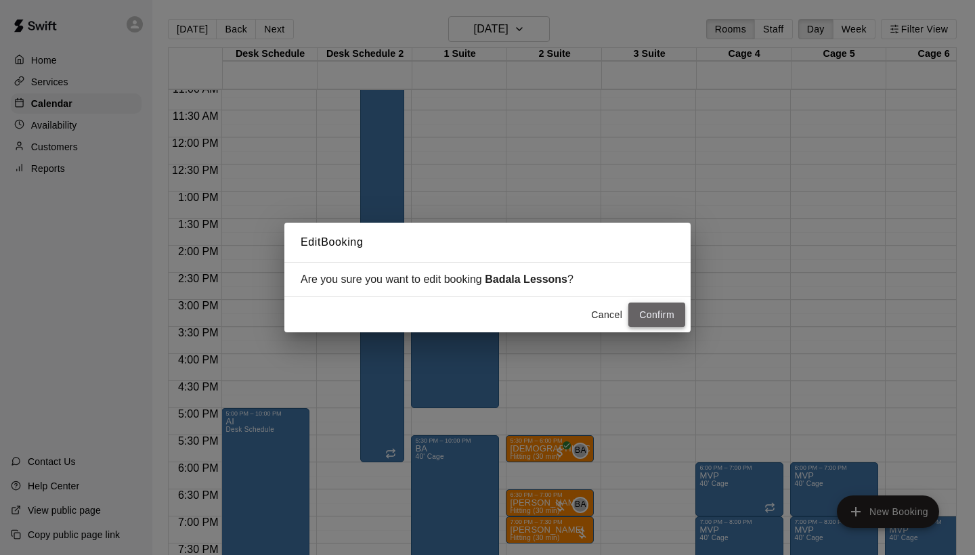
click at [663, 314] on button "Confirm" at bounding box center [656, 315] width 57 height 25
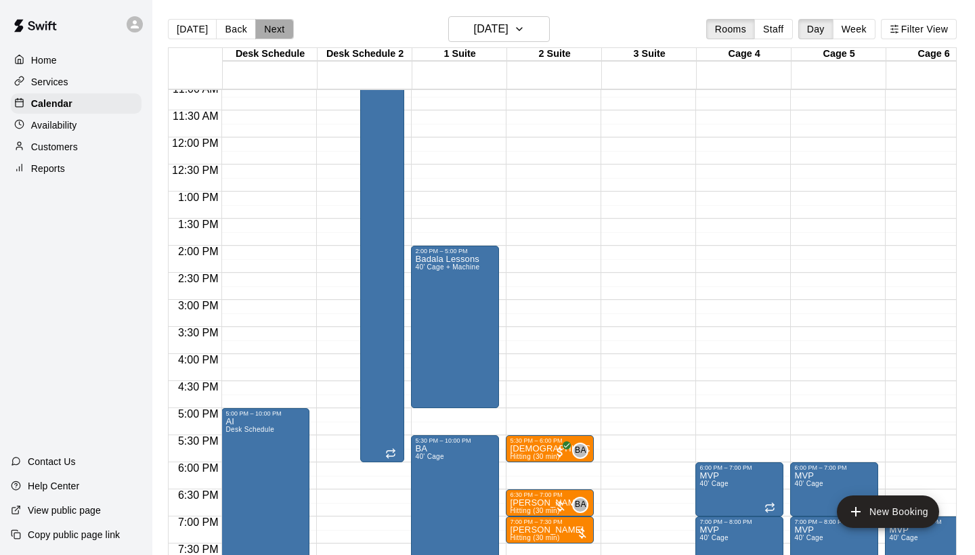
click at [273, 30] on button "Next" at bounding box center [274, 29] width 38 height 20
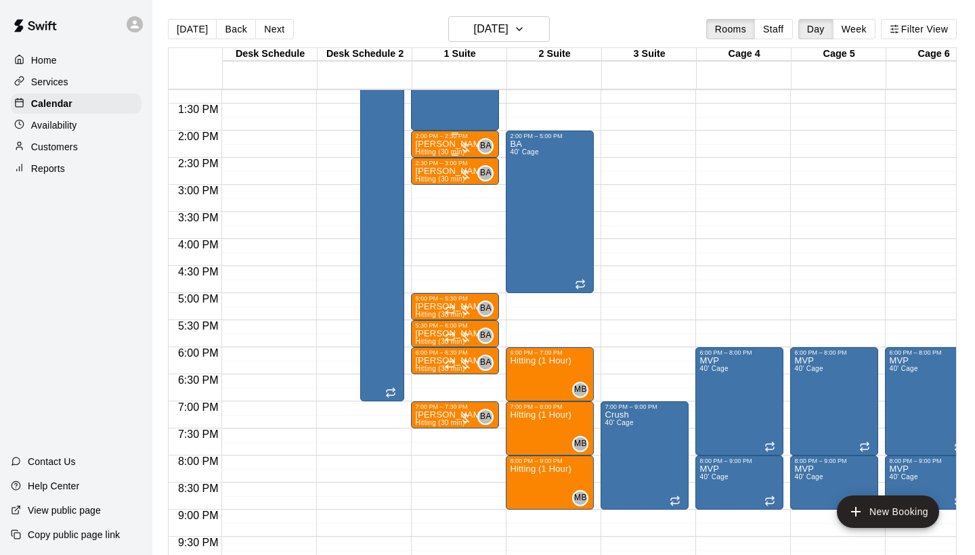
scroll to position [722, 0]
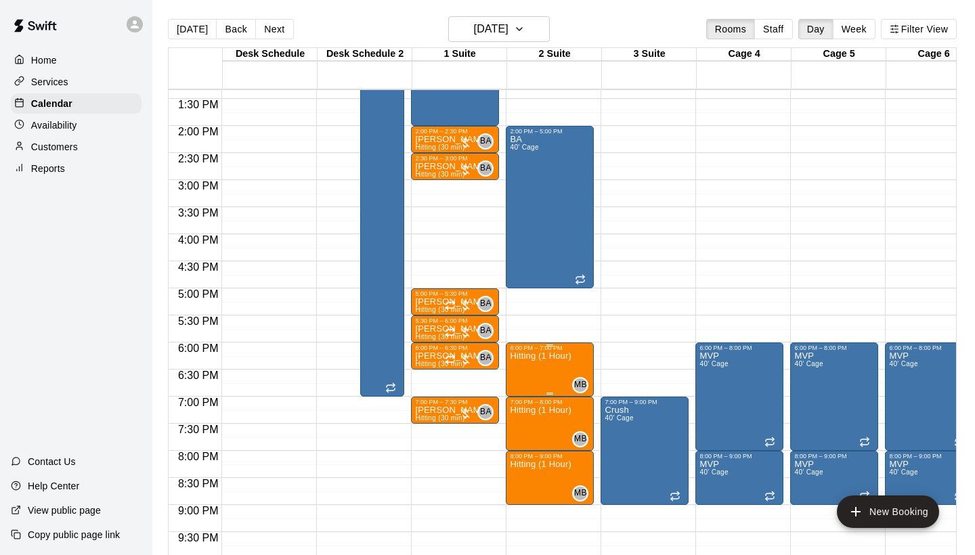
click at [529, 426] on icon "delete" at bounding box center [523, 430] width 9 height 12
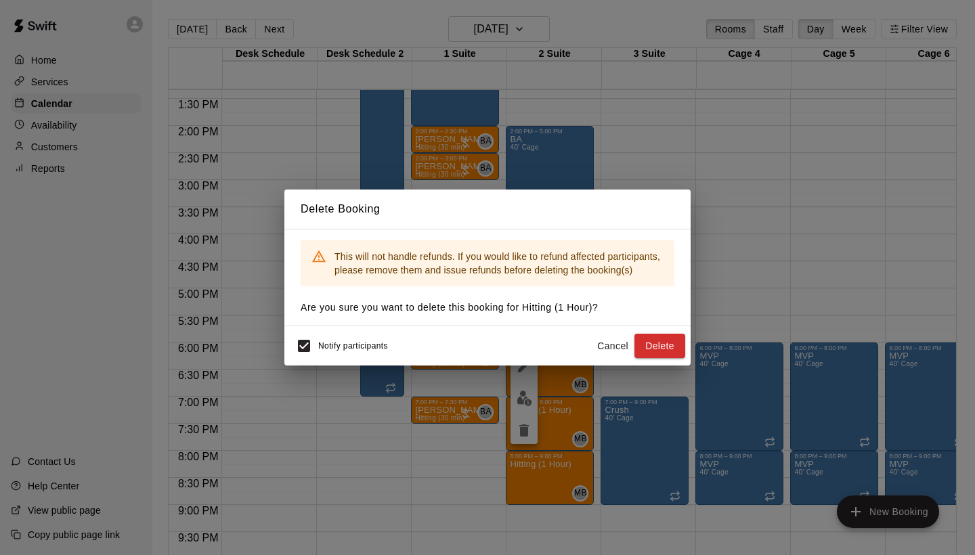
click at [611, 464] on div "Delete Booking This will not handle refunds. If you would like to refund affect…" at bounding box center [487, 277] width 975 height 555
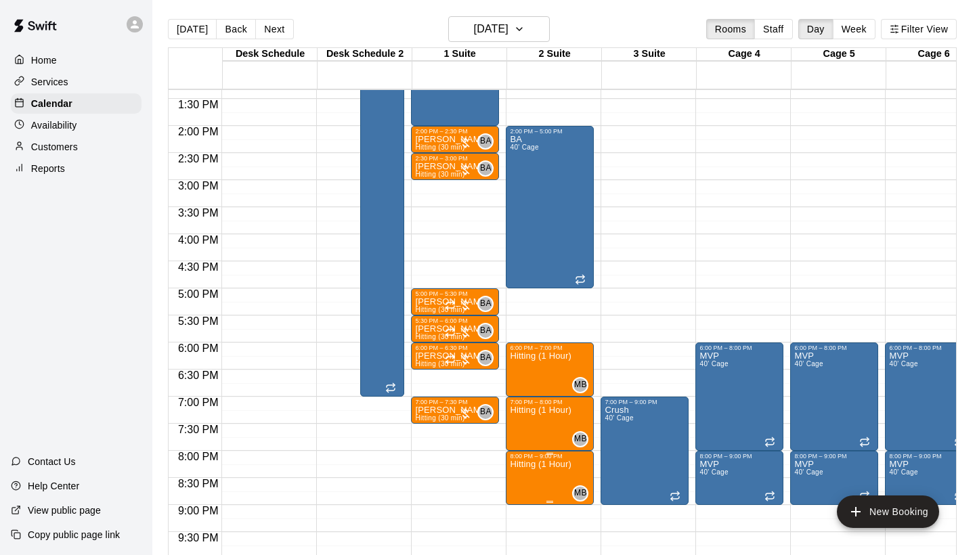
click at [609, 315] on div at bounding box center [487, 277] width 975 height 555
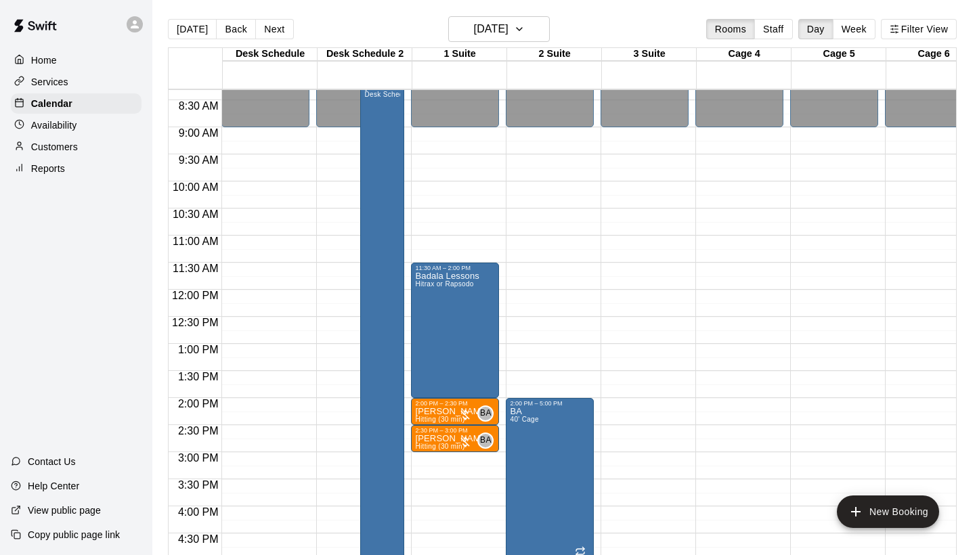
scroll to position [448, 0]
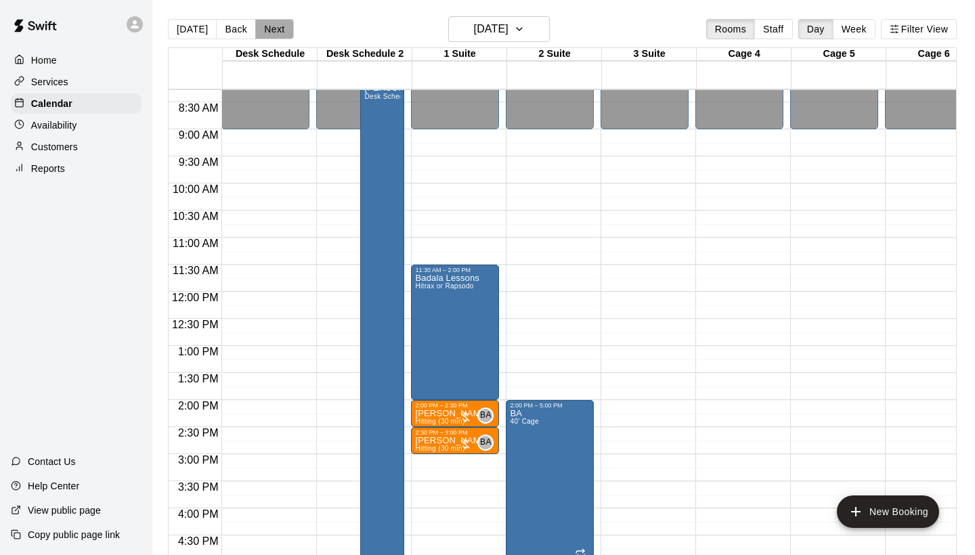
click at [270, 33] on button "Next" at bounding box center [274, 29] width 38 height 20
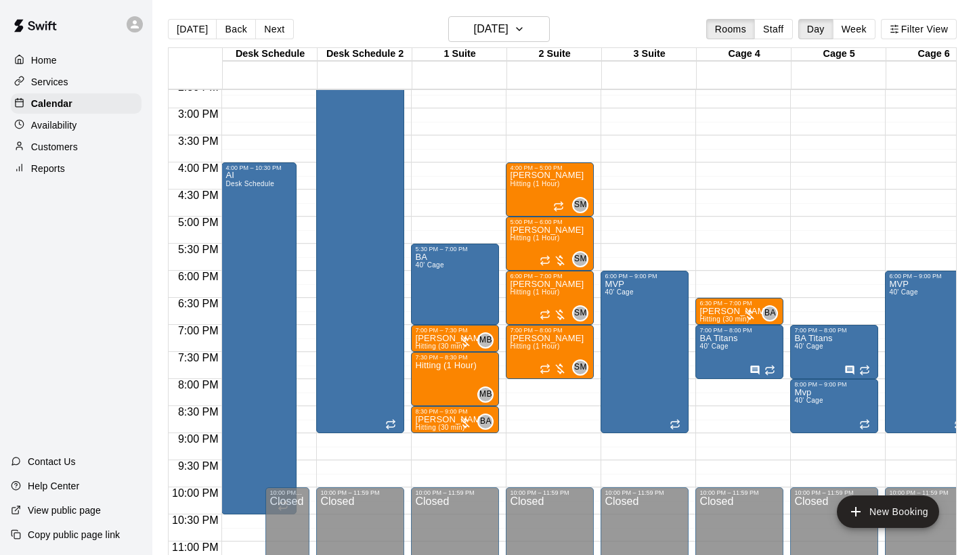
scroll to position [798, 0]
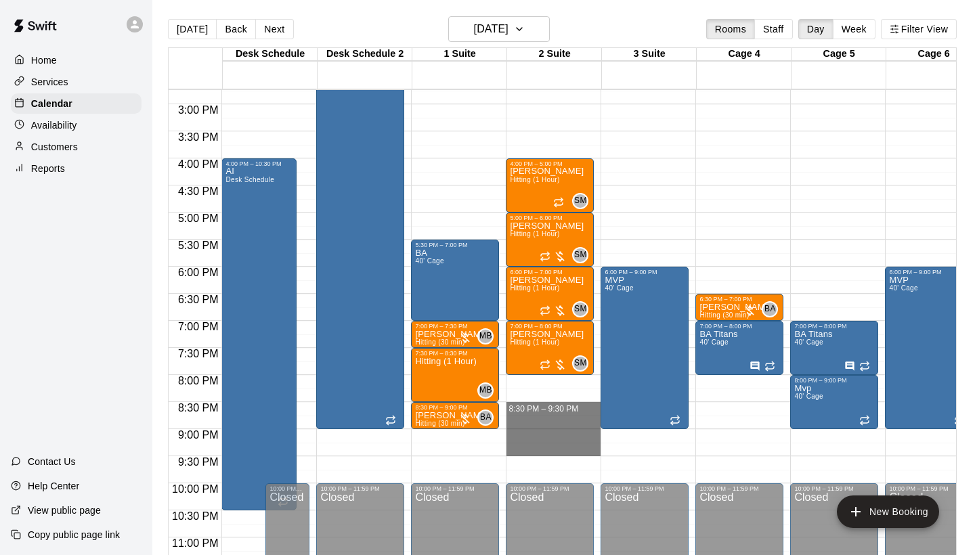
drag, startPoint x: 519, startPoint y: 406, endPoint x: 523, endPoint y: 449, distance: 43.5
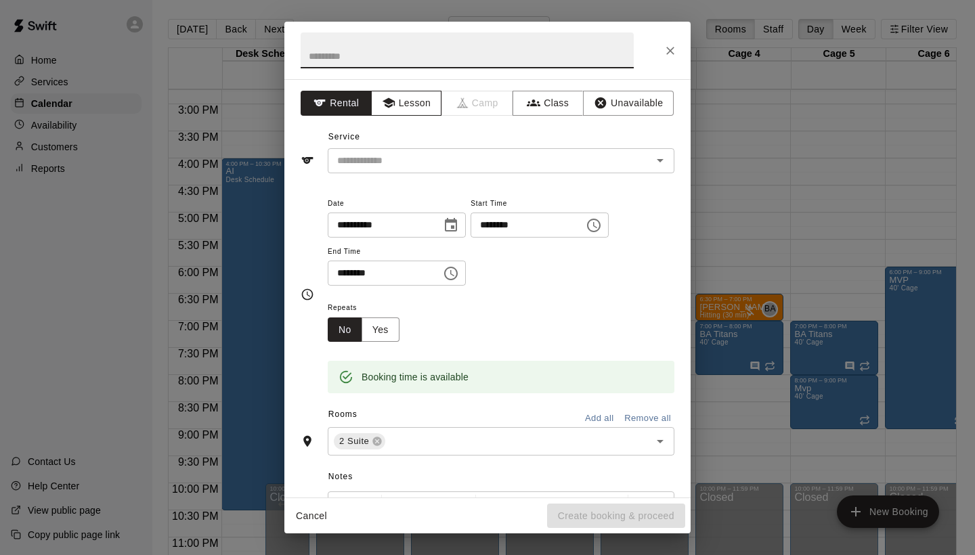
click at [418, 106] on button "Lesson" at bounding box center [406, 103] width 71 height 25
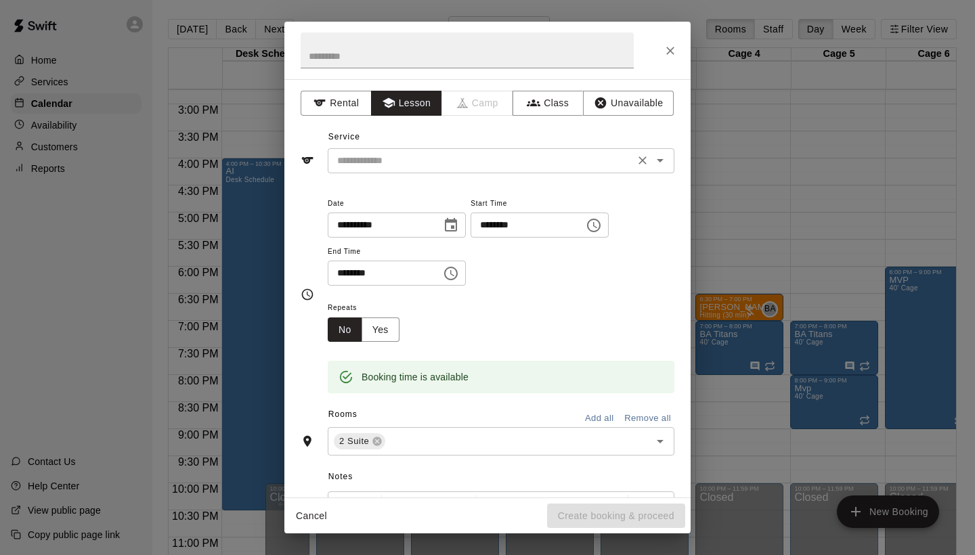
click at [423, 171] on div "​" at bounding box center [501, 160] width 347 height 25
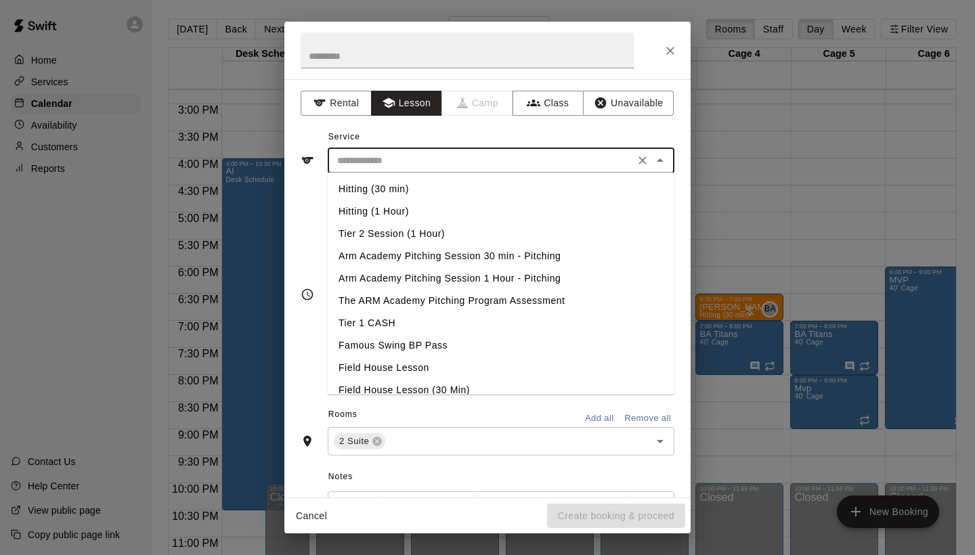
click at [410, 212] on li "Hitting (1 Hour)" at bounding box center [501, 211] width 347 height 22
type input "**********"
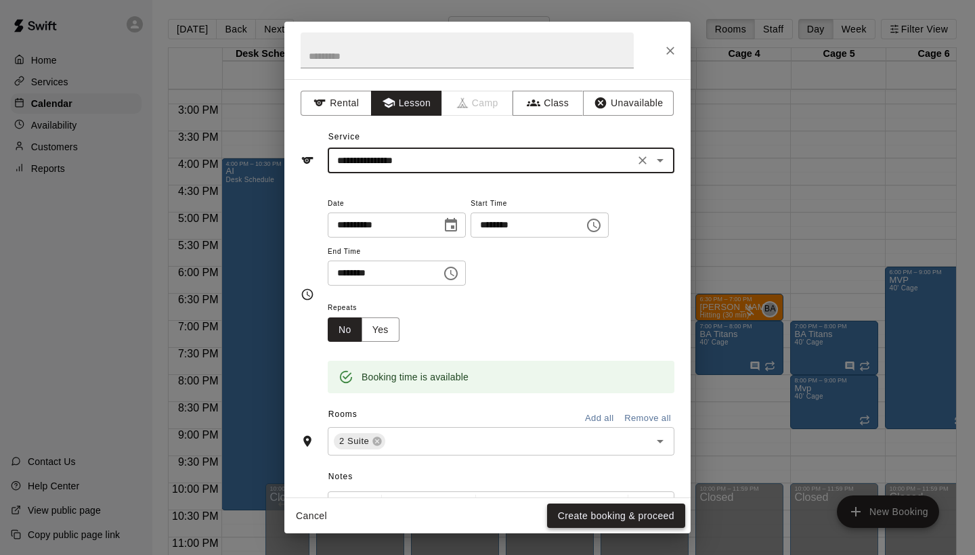
click at [600, 516] on button "Create booking & proceed" at bounding box center [616, 516] width 138 height 25
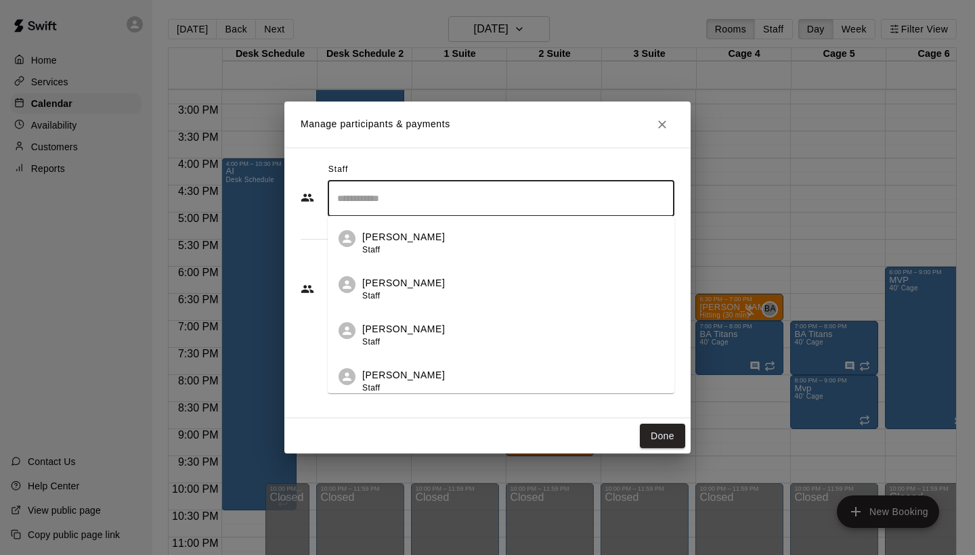
click at [435, 200] on input "Search staff" at bounding box center [501, 199] width 334 height 24
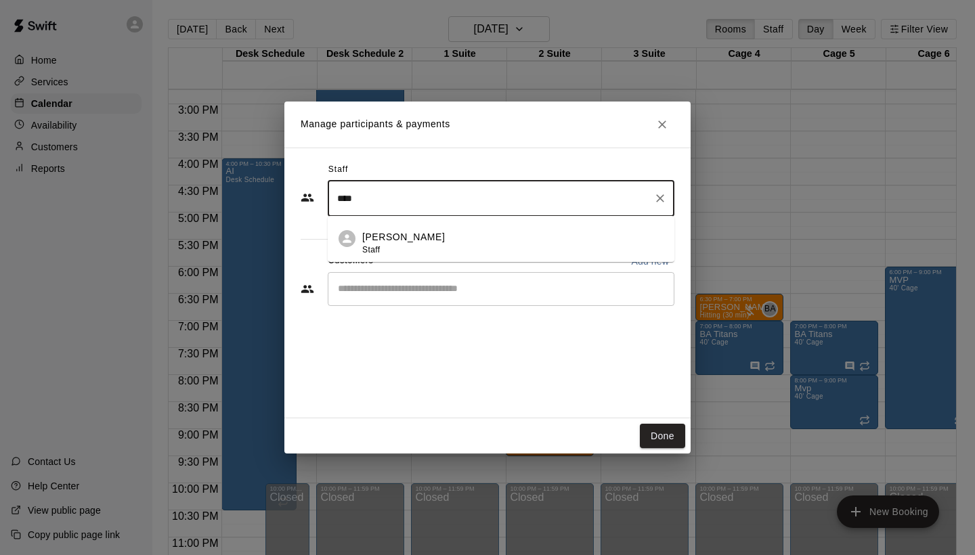
click at [436, 236] on div "Mike Badala Staff" at bounding box center [512, 243] width 301 height 26
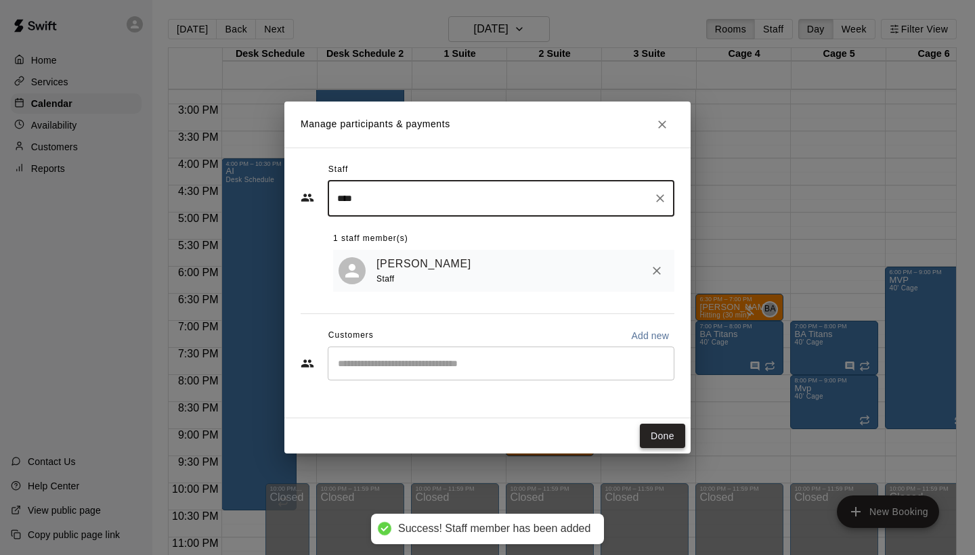
type input "****"
click at [673, 439] on button "Done" at bounding box center [662, 436] width 45 height 25
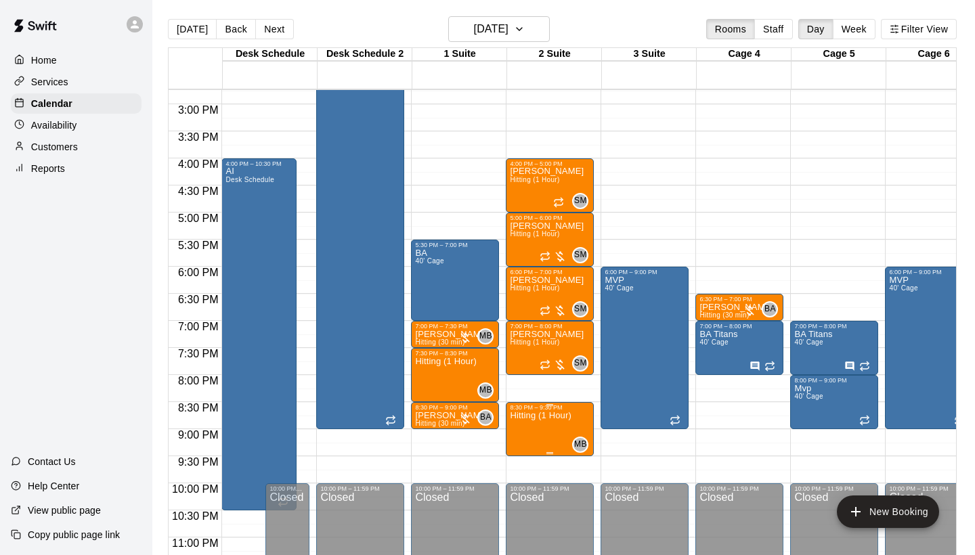
click at [522, 453] on img "edit" at bounding box center [525, 458] width 16 height 16
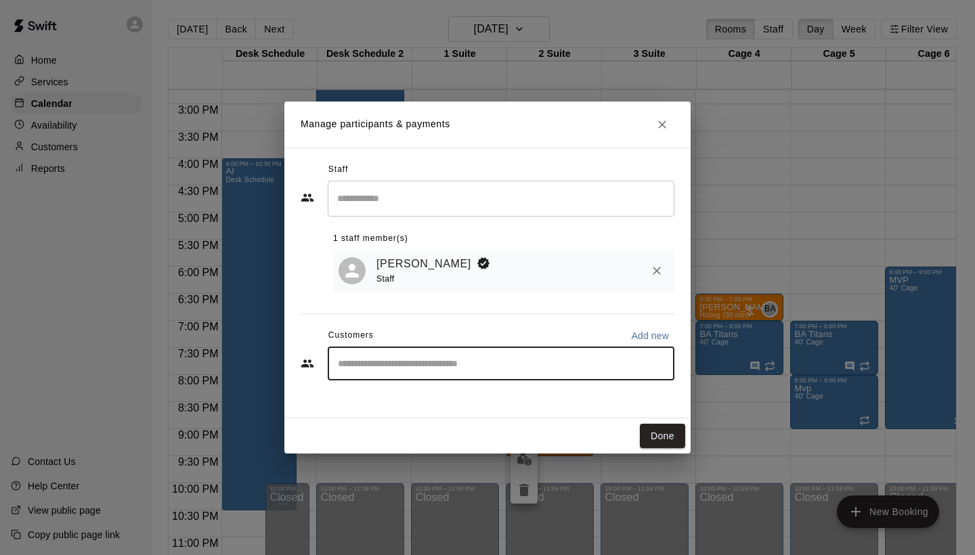
click at [498, 366] on input "Start typing to search customers..." at bounding box center [501, 364] width 334 height 14
type input "*******"
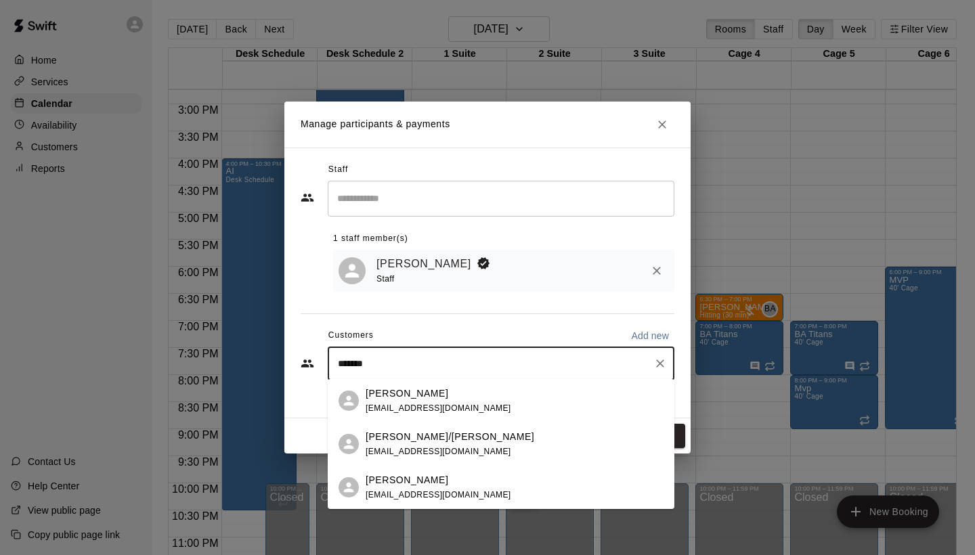
click at [442, 470] on div "Gavin Kennedy Ckennedy24@gmail.com" at bounding box center [501, 487] width 347 height 43
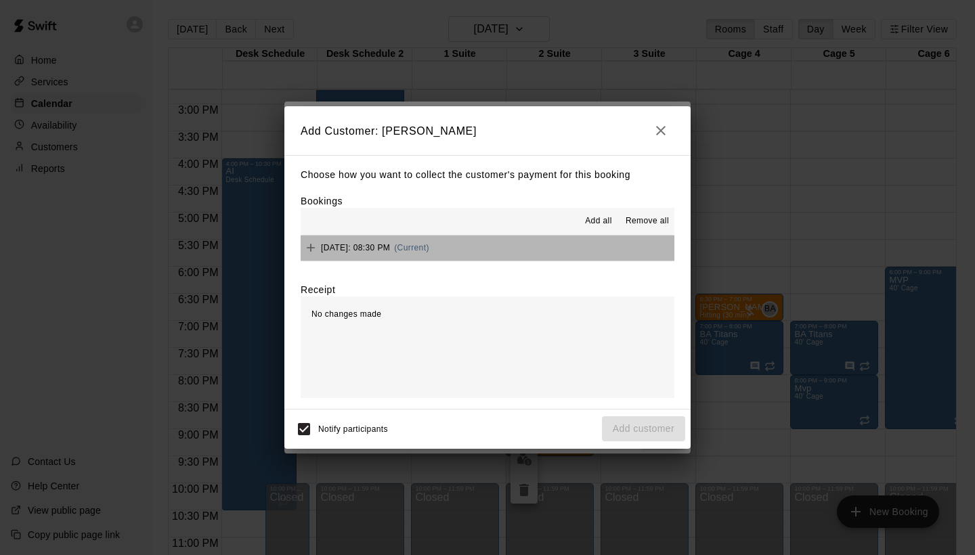
click at [591, 240] on button "Thursday, September 25: 08:30 PM (Current)" at bounding box center [488, 248] width 374 height 25
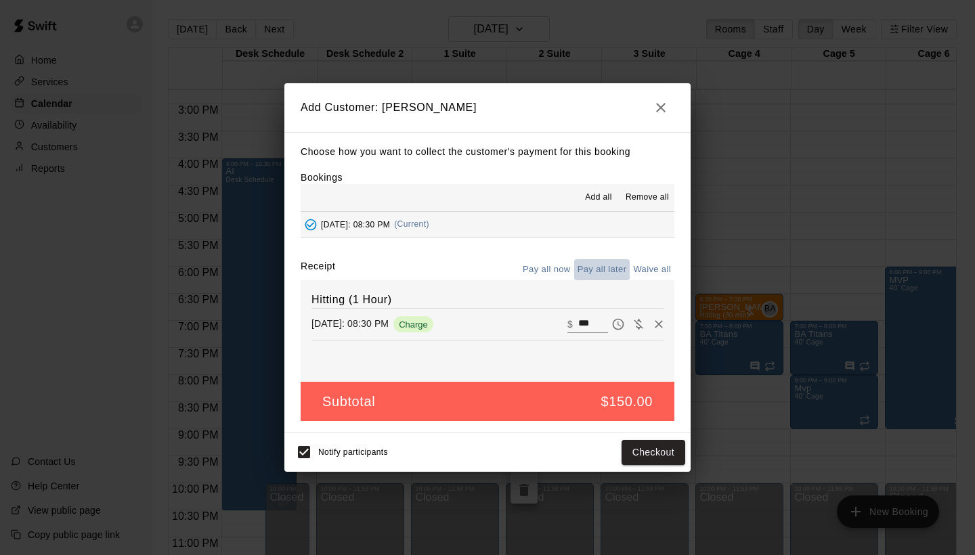
click at [603, 263] on button "Pay all later" at bounding box center [602, 269] width 56 height 21
click at [643, 447] on button "Add customer" at bounding box center [643, 452] width 83 height 25
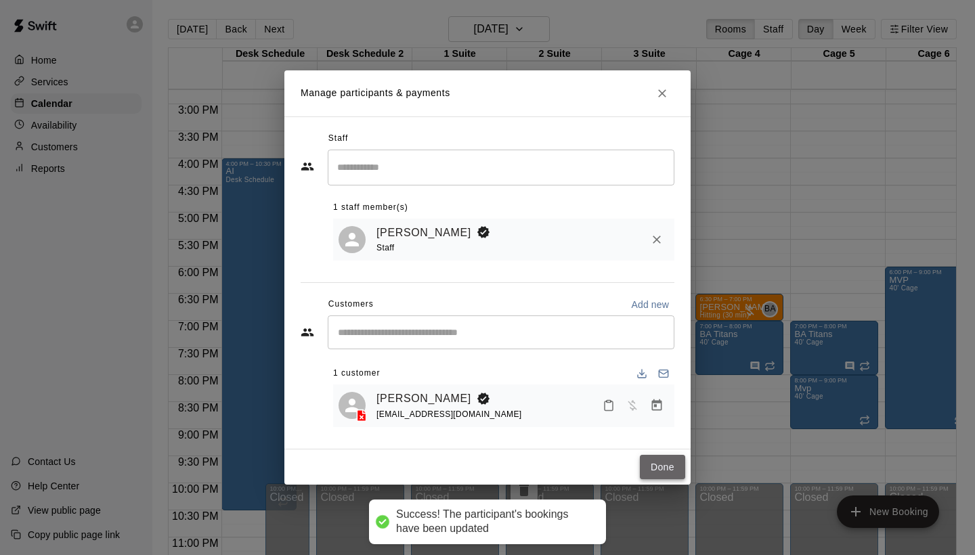
click at [667, 470] on button "Done" at bounding box center [662, 467] width 45 height 25
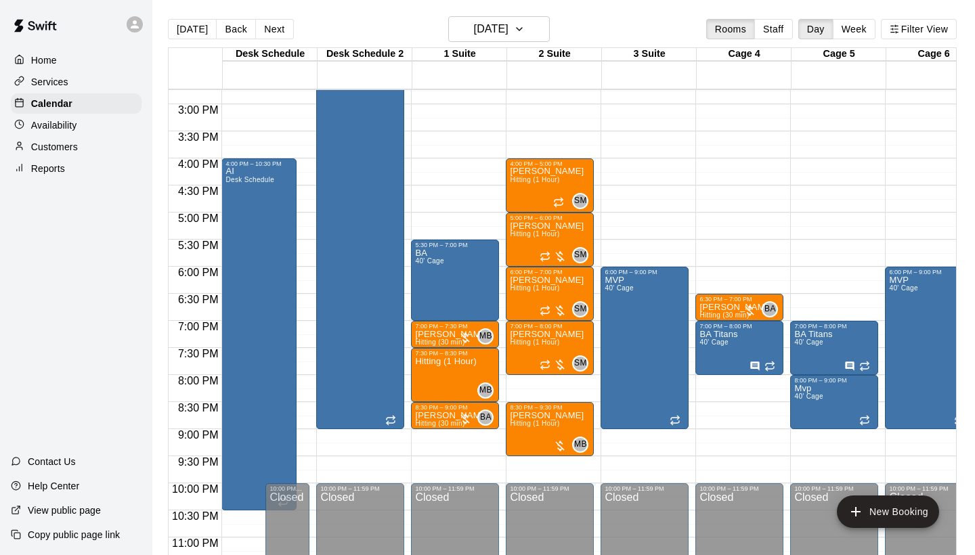
click at [112, 156] on div "Customers" at bounding box center [76, 147] width 131 height 20
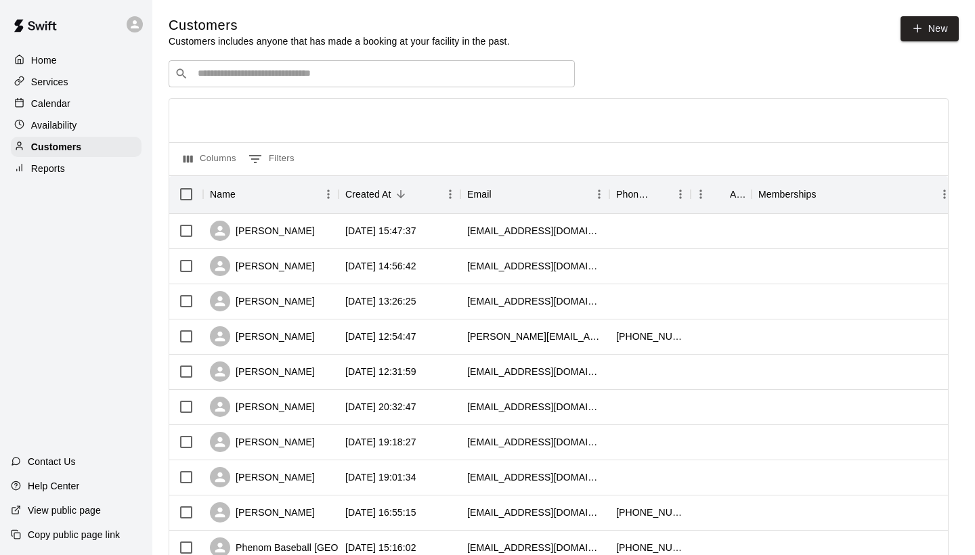
click at [79, 108] on div "Calendar" at bounding box center [76, 103] width 131 height 20
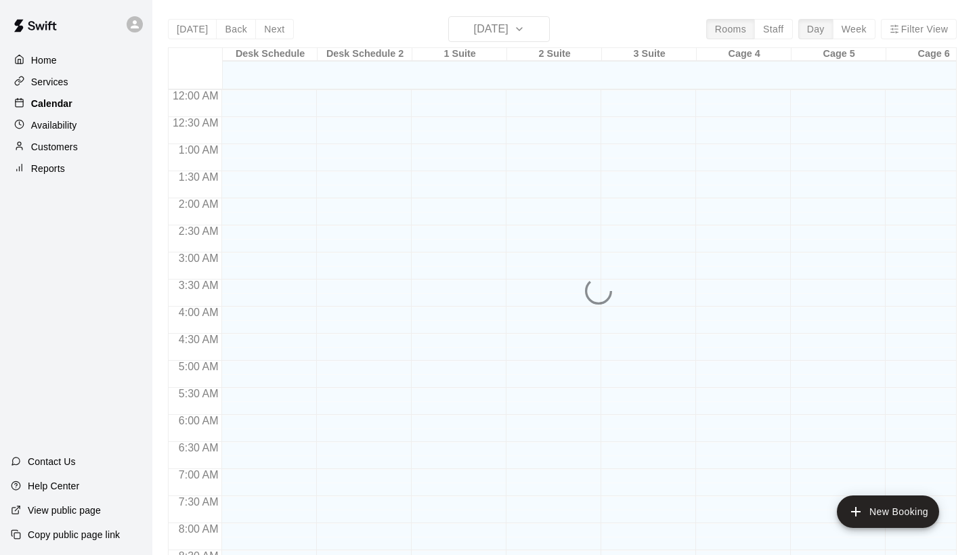
scroll to position [779, 0]
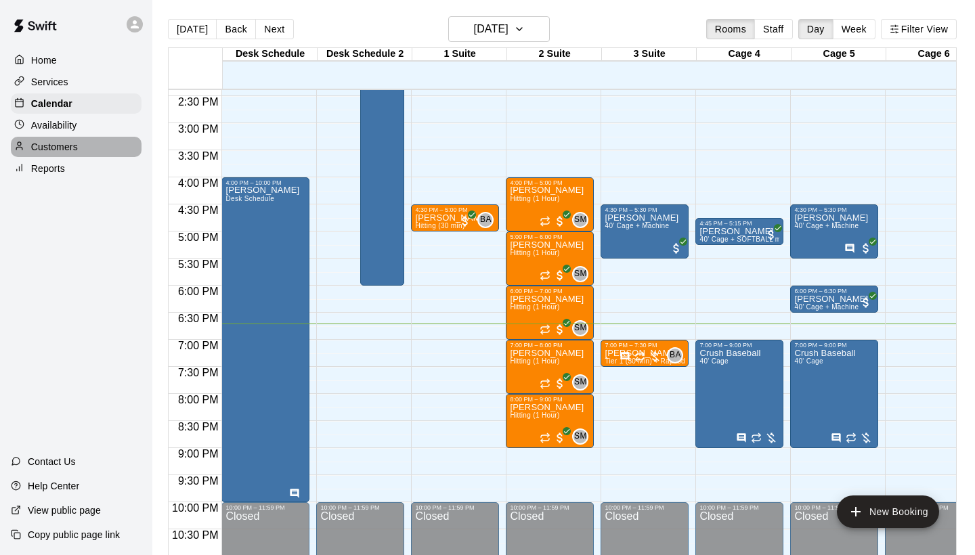
click at [74, 145] on p "Customers" at bounding box center [54, 147] width 47 height 14
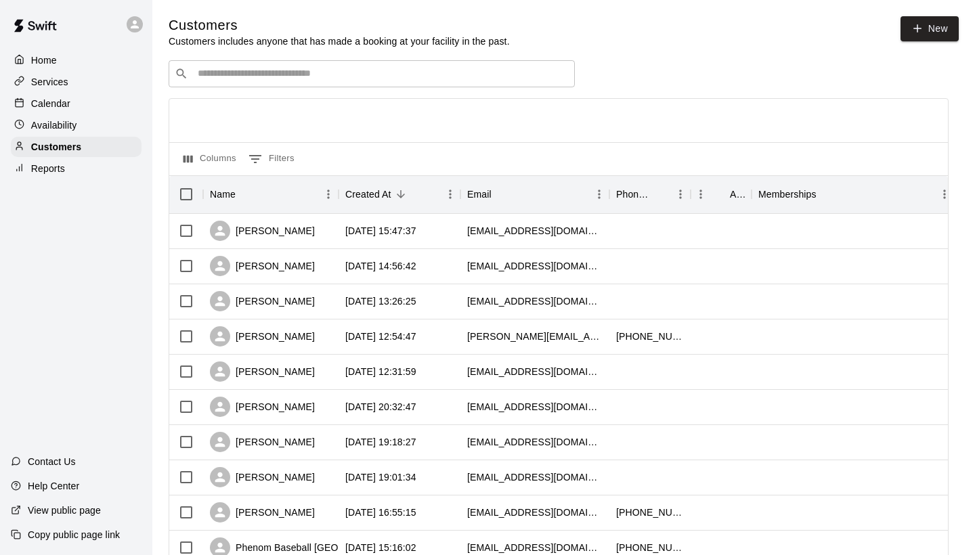
click at [402, 77] on input "Search customers by name or email" at bounding box center [381, 74] width 375 height 14
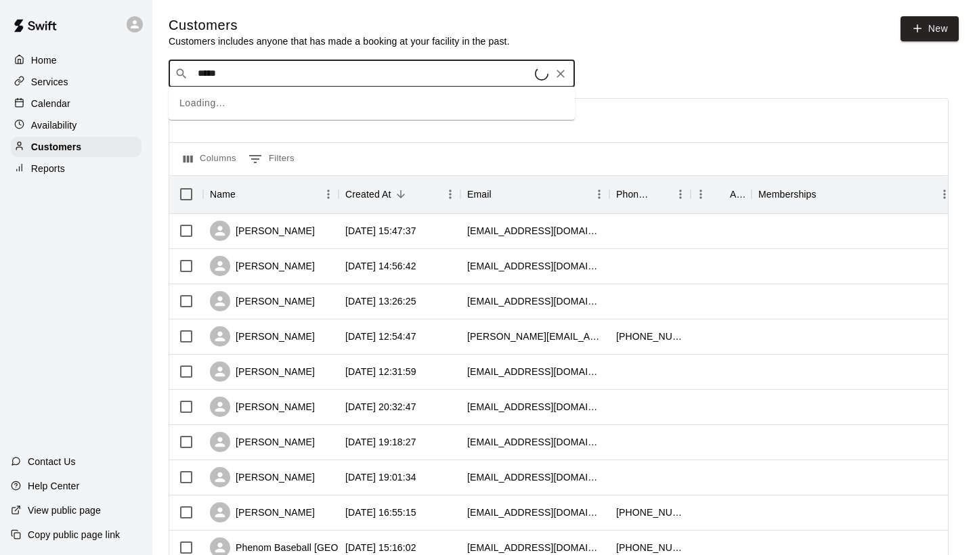
type input "******"
click at [355, 105] on div "Eric oswald efoswald@gmail.com" at bounding box center [384, 108] width 357 height 29
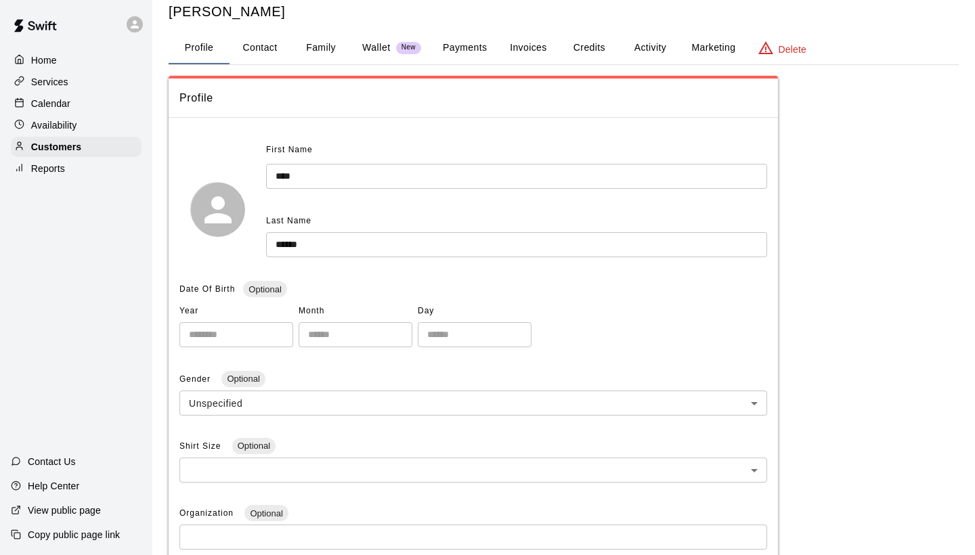
scroll to position [33, 0]
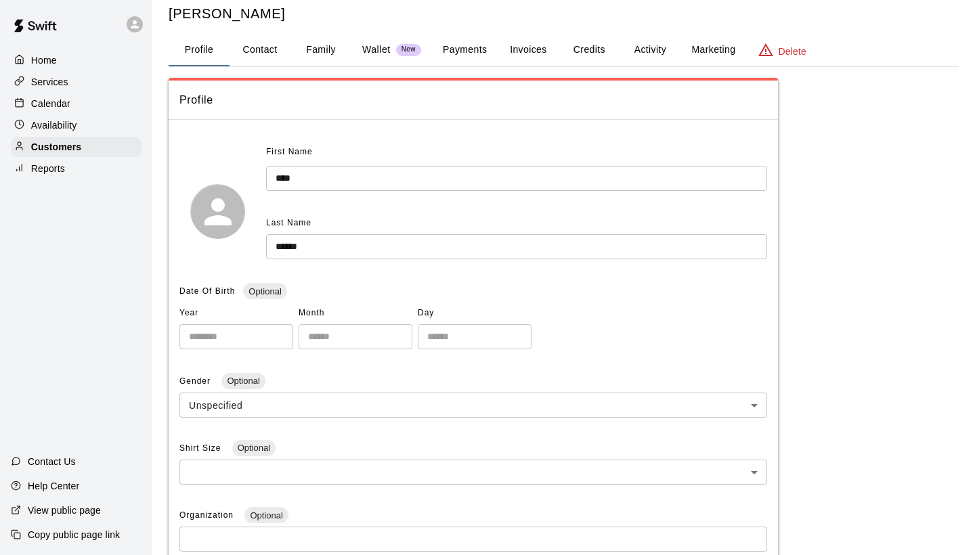
click at [267, 49] on button "Contact" at bounding box center [259, 50] width 61 height 32
select select "**"
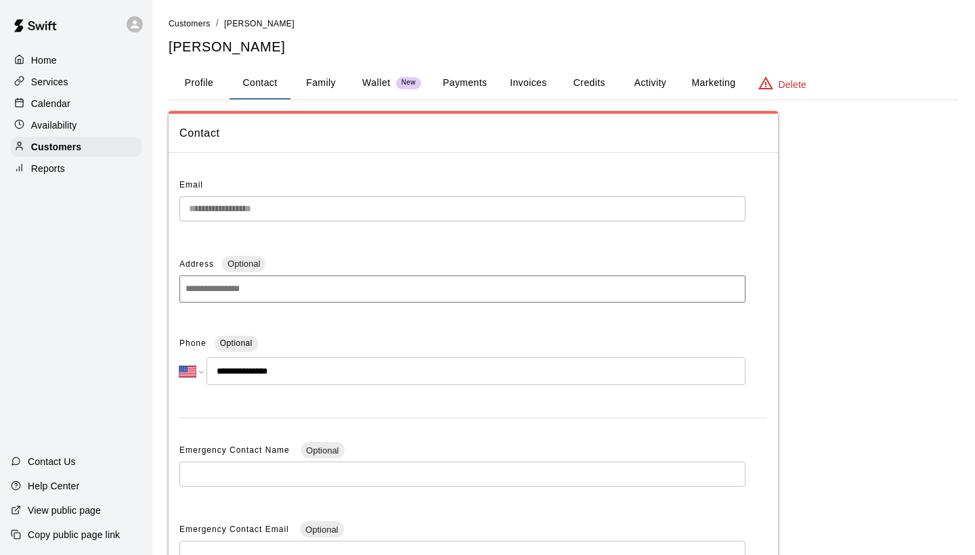
scroll to position [0, 0]
click at [81, 105] on div "Calendar" at bounding box center [76, 103] width 131 height 20
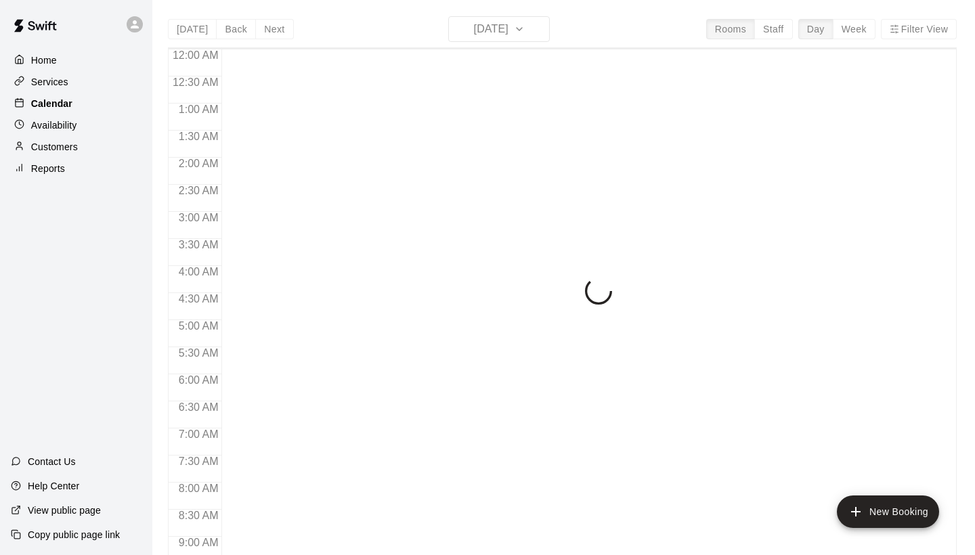
scroll to position [779, 0]
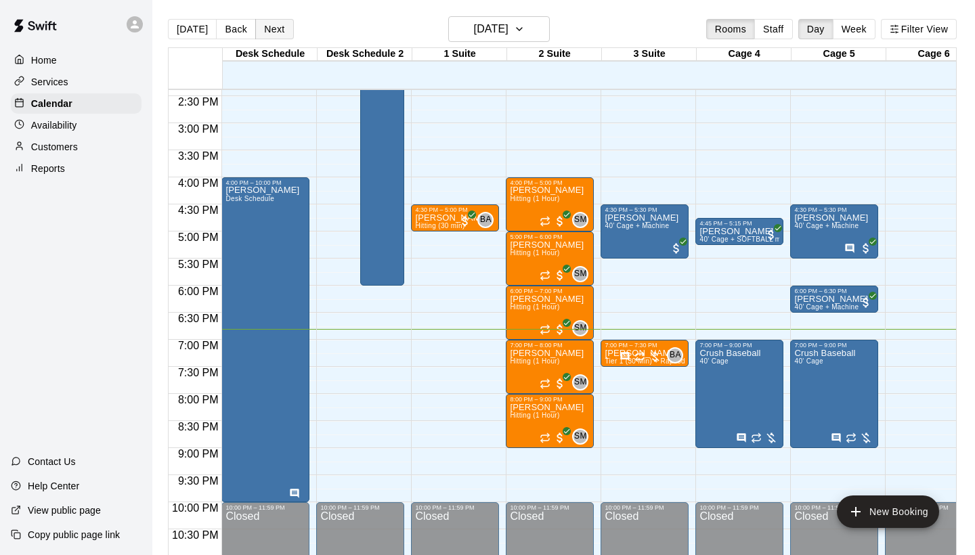
click at [263, 25] on button "Next" at bounding box center [274, 29] width 38 height 20
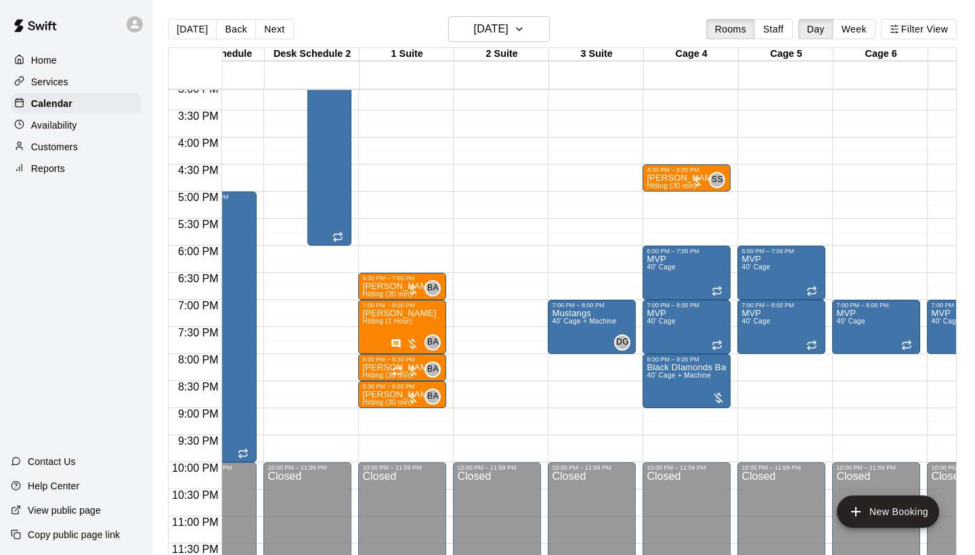
scroll to position [820, 58]
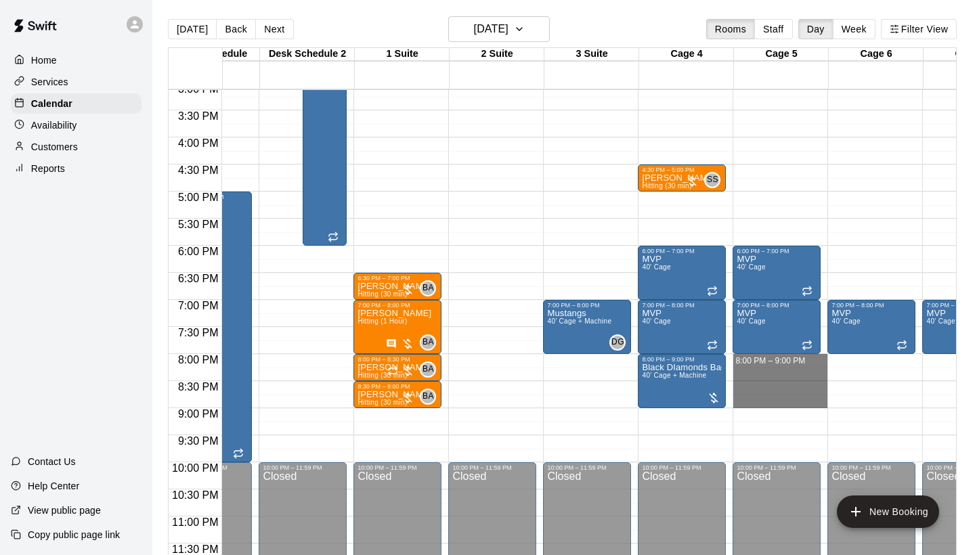
drag, startPoint x: 762, startPoint y: 361, endPoint x: 762, endPoint y: 401, distance: 39.9
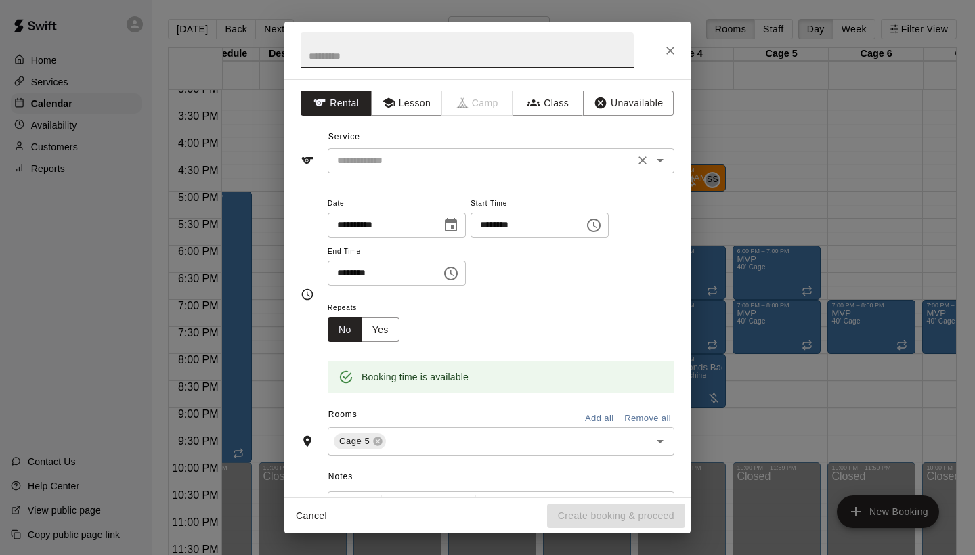
click at [391, 155] on input "text" at bounding box center [481, 160] width 299 height 17
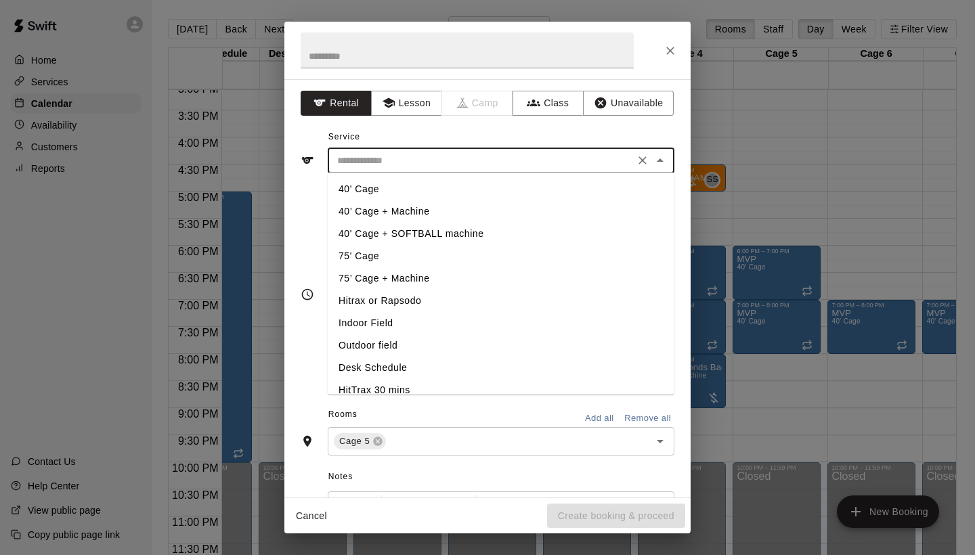
click at [405, 279] on li "75’ Cage + Machine" at bounding box center [501, 278] width 347 height 22
type input "**********"
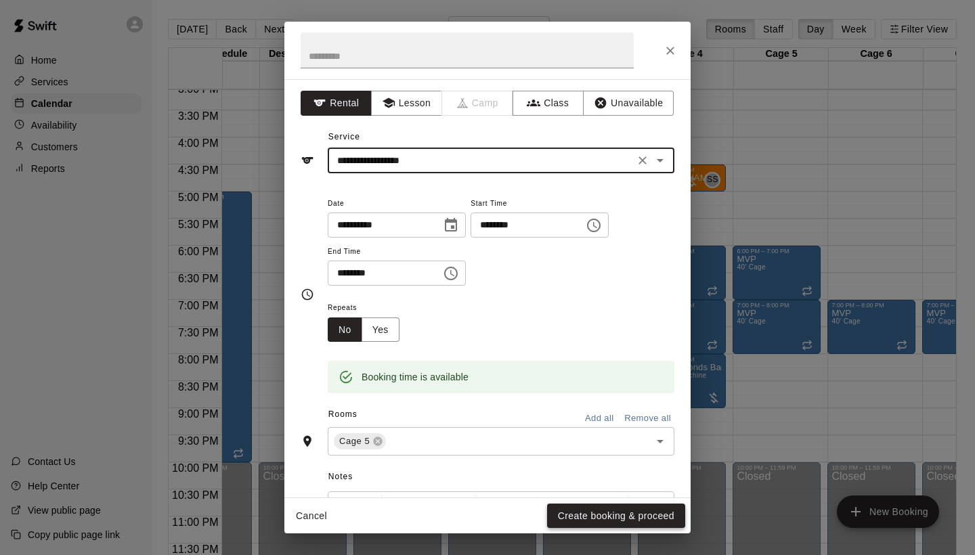
click at [633, 515] on button "Create booking & proceed" at bounding box center [616, 516] width 138 height 25
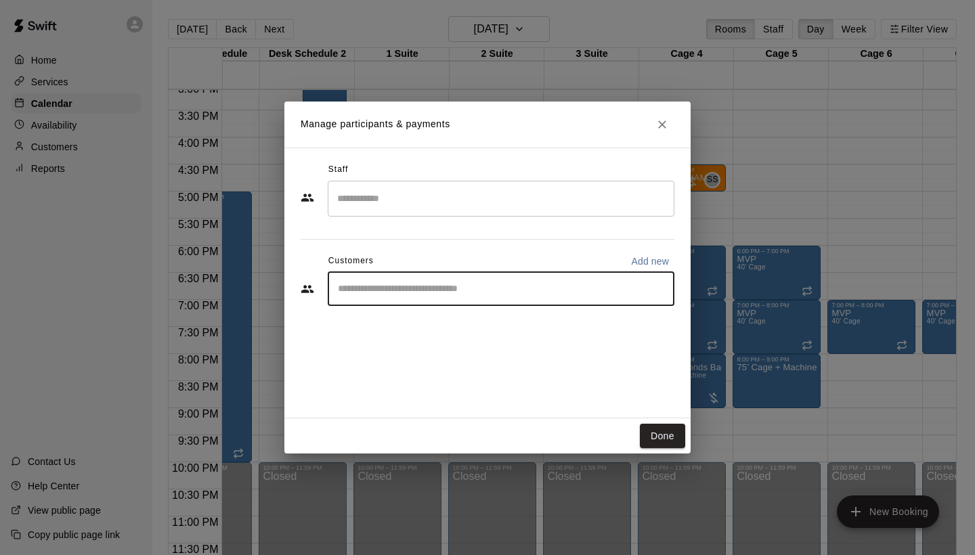
click at [452, 288] on input "Start typing to search customers..." at bounding box center [501, 289] width 334 height 14
type input "*"
type input "********"
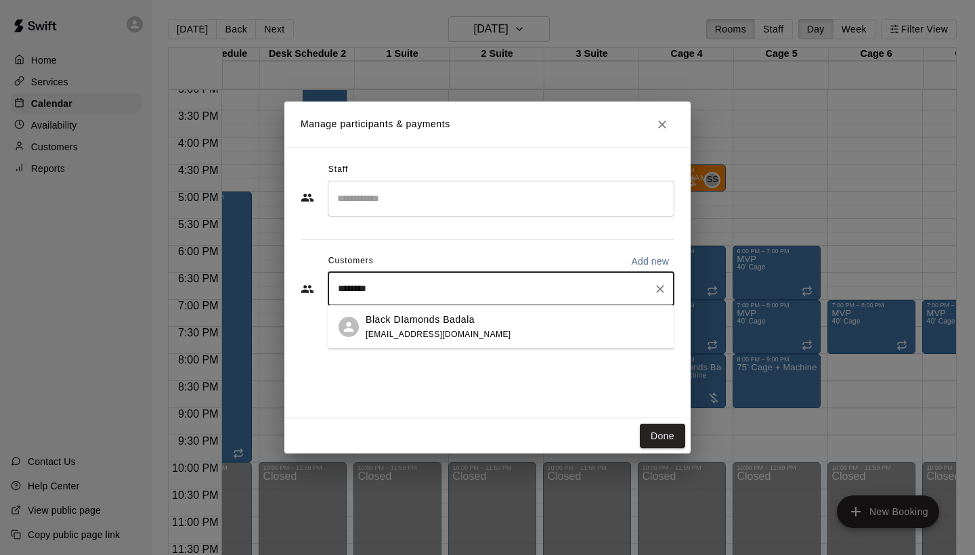
click at [460, 330] on span "blackdiamondsbaseball@gmail.com" at bounding box center [439, 334] width 146 height 9
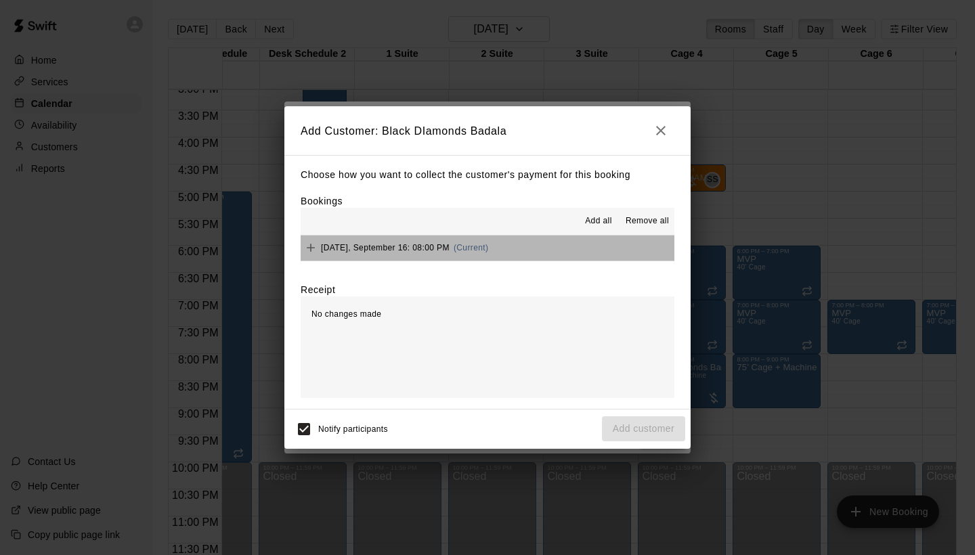
click at [621, 243] on button "Tuesday, September 16: 08:00 PM (Current)" at bounding box center [488, 248] width 374 height 25
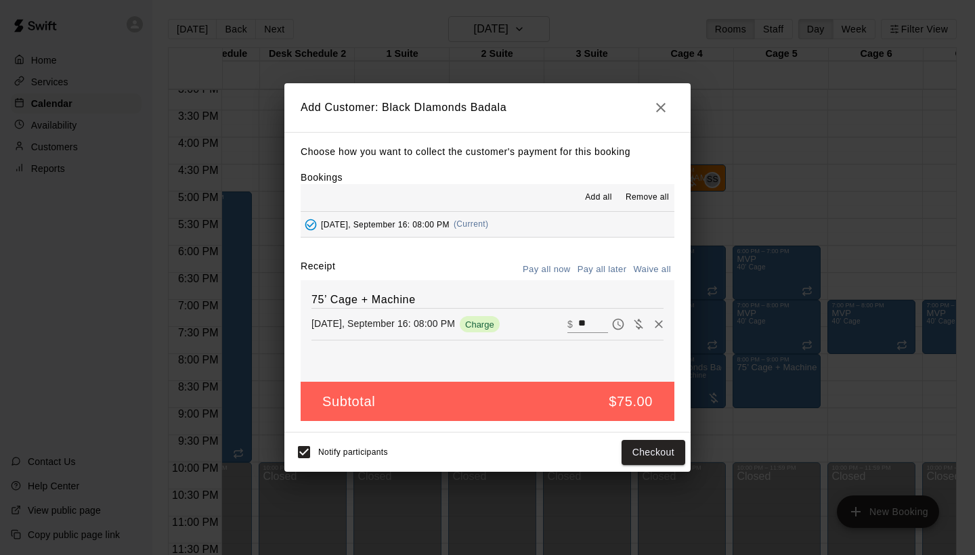
click at [616, 269] on button "Pay all later" at bounding box center [602, 269] width 56 height 21
click at [657, 452] on button "Add customer" at bounding box center [643, 452] width 83 height 25
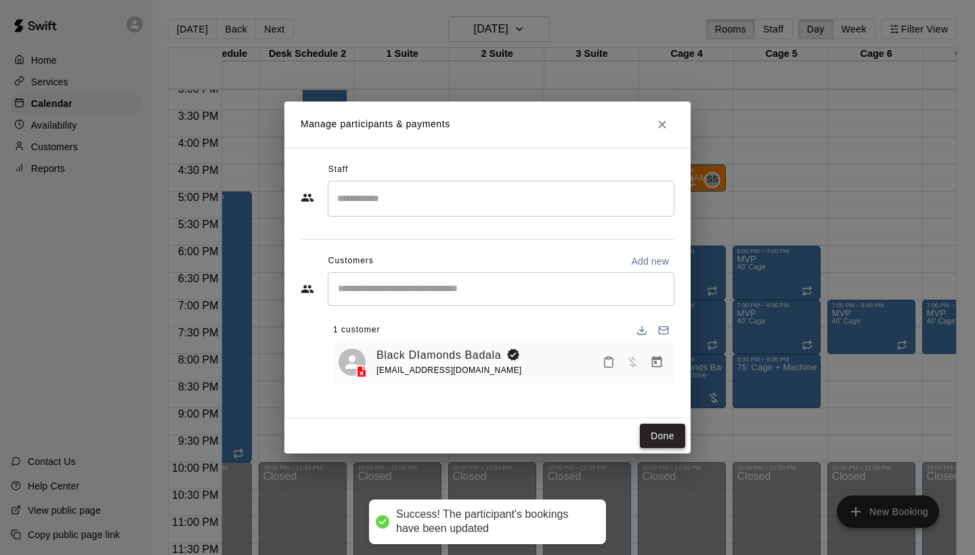
click at [660, 445] on button "Done" at bounding box center [662, 436] width 45 height 25
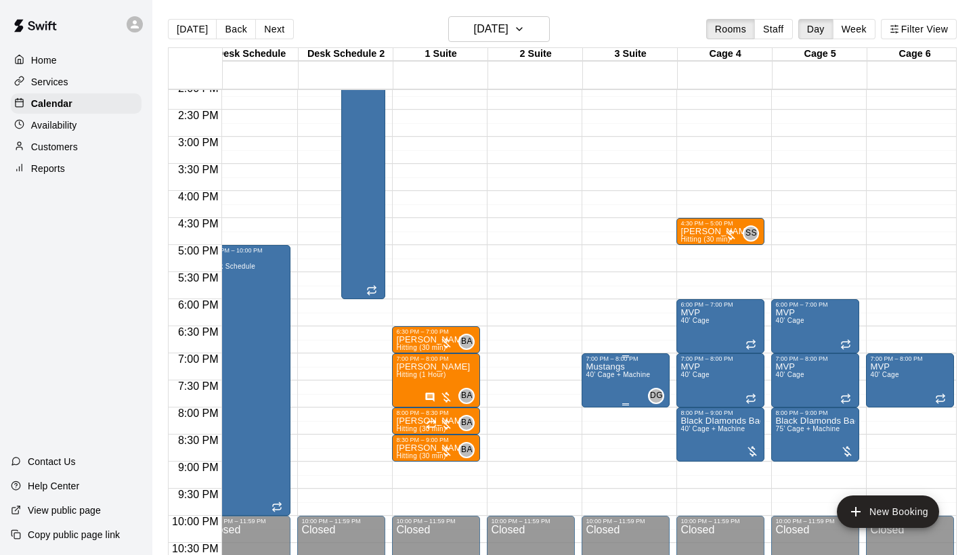
scroll to position [707, 19]
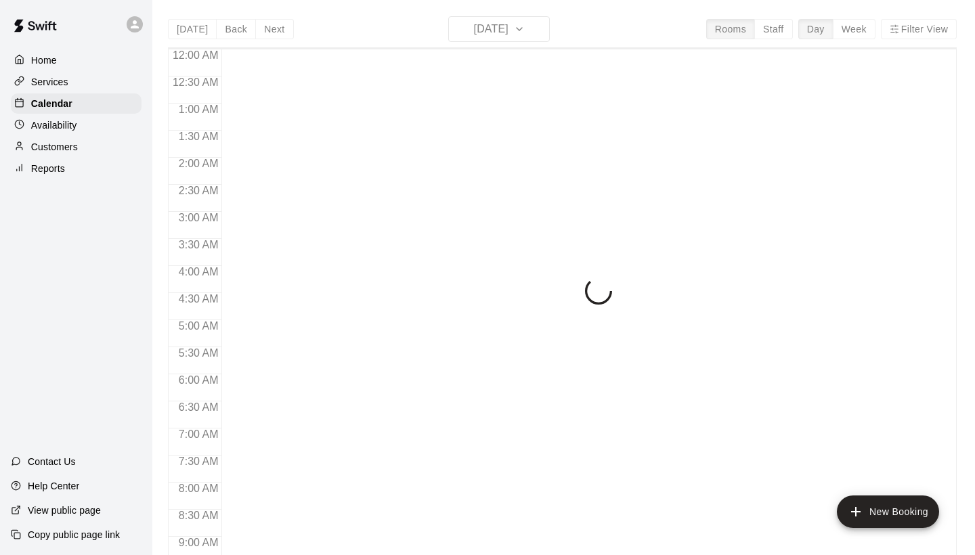
scroll to position [779, 0]
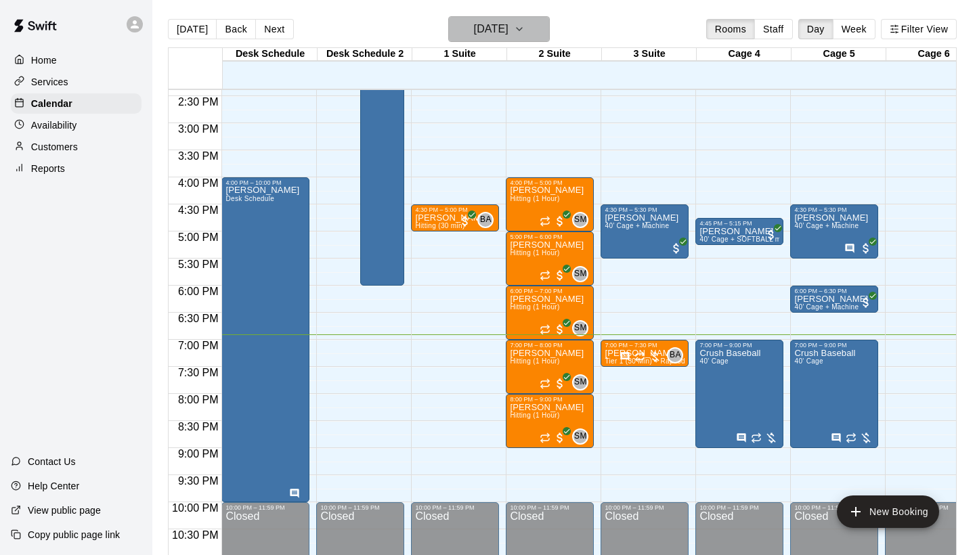
click at [525, 34] on icon "button" at bounding box center [519, 29] width 11 height 16
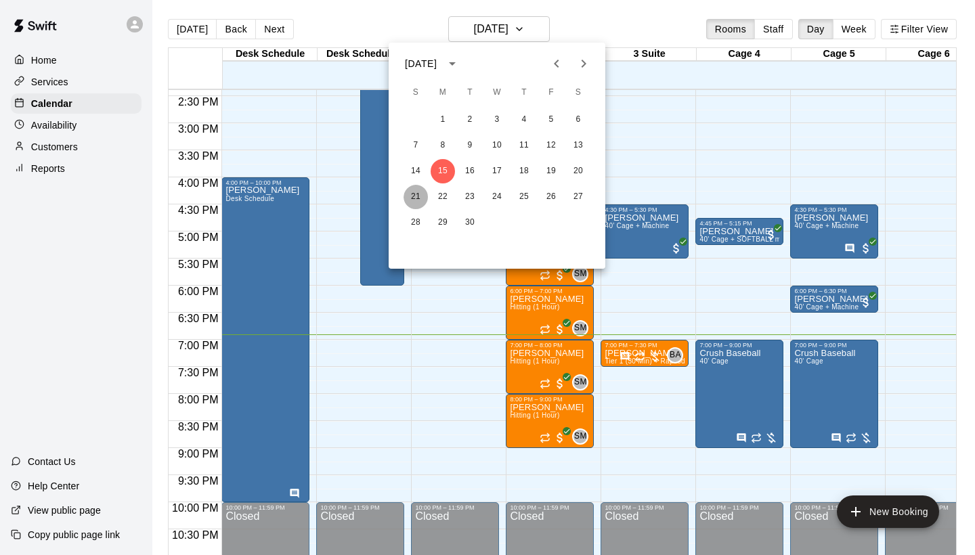
click at [410, 199] on button "21" at bounding box center [415, 197] width 24 height 24
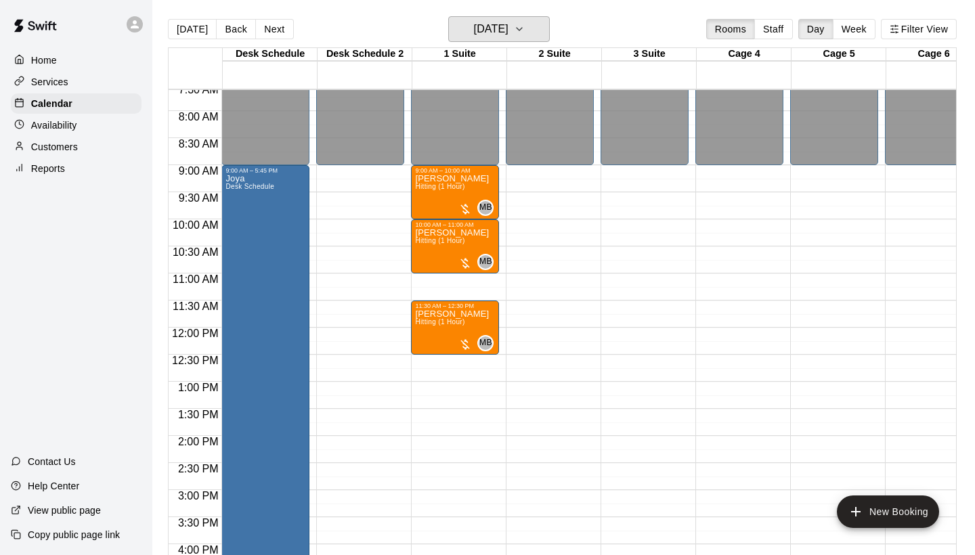
scroll to position [410, 0]
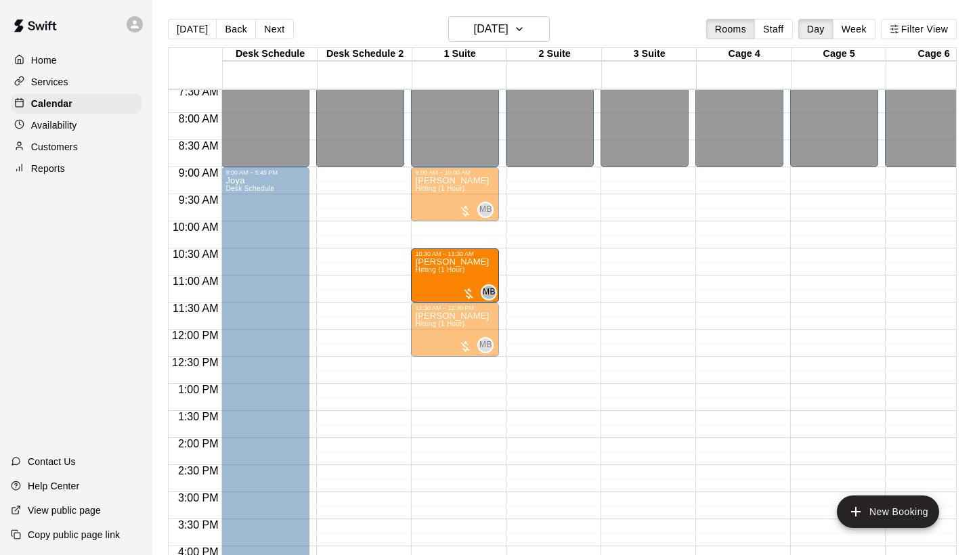
drag, startPoint x: 446, startPoint y: 243, endPoint x: 448, endPoint y: 273, distance: 30.5
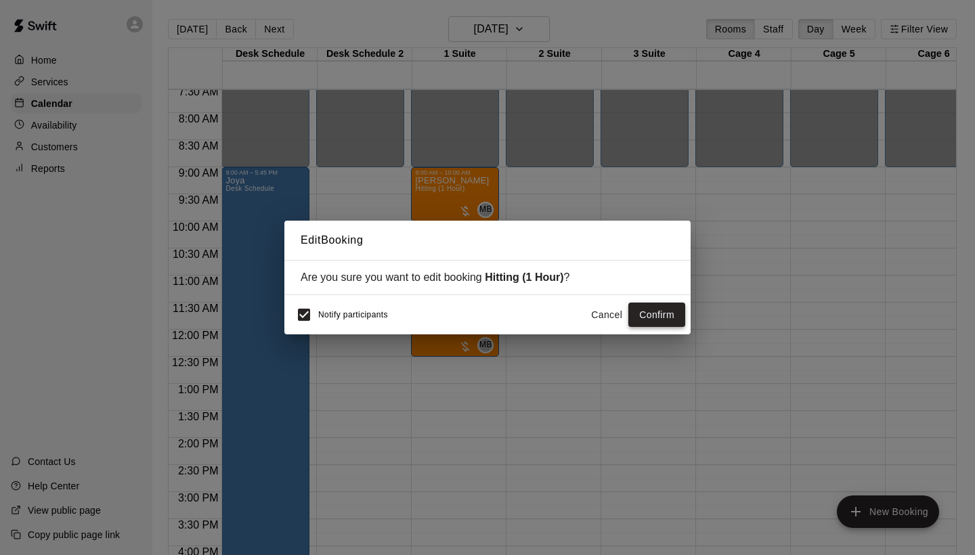
click at [671, 312] on button "Confirm" at bounding box center [656, 315] width 57 height 25
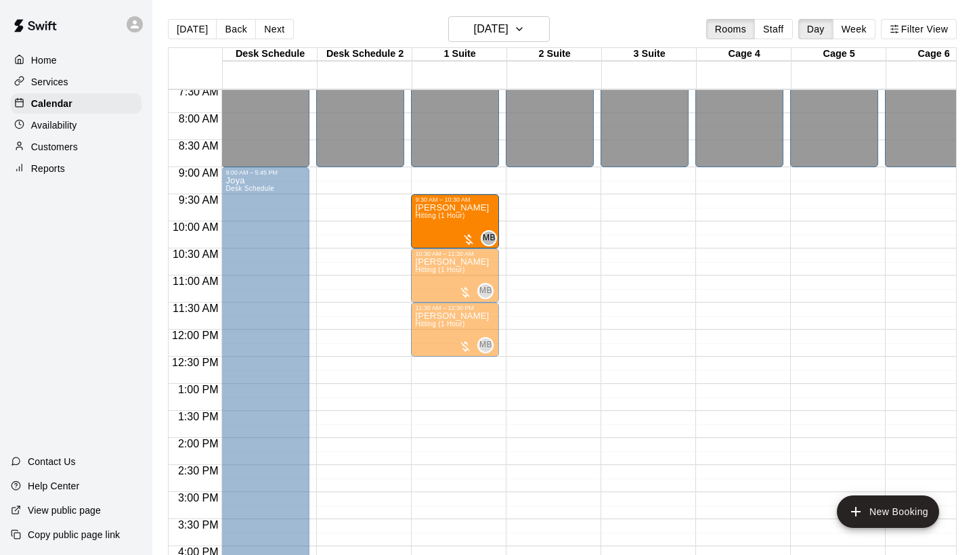
drag, startPoint x: 464, startPoint y: 188, endPoint x: 466, endPoint y: 228, distance: 40.0
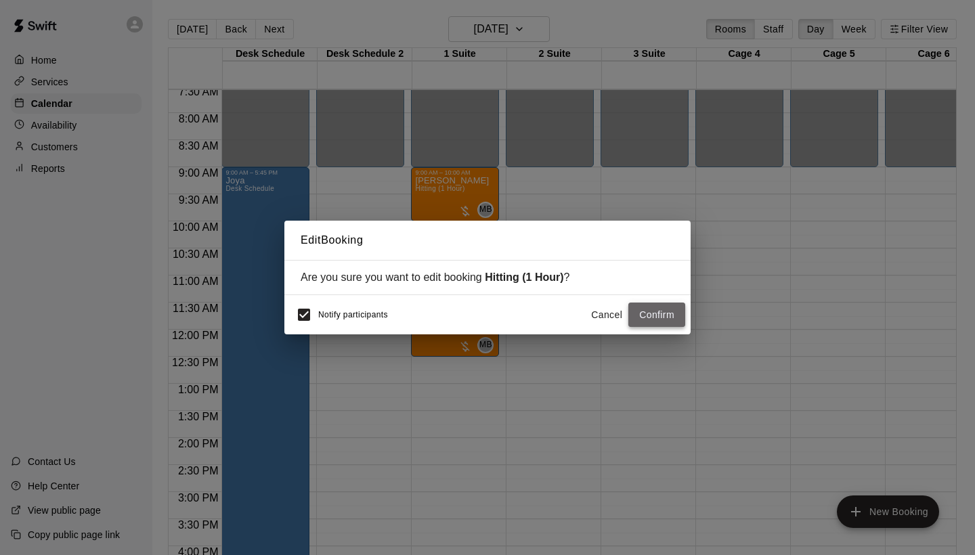
click at [663, 310] on button "Confirm" at bounding box center [656, 315] width 57 height 25
drag, startPoint x: 663, startPoint y: 310, endPoint x: 655, endPoint y: 320, distance: 13.4
click at [655, 320] on div "Cancel Confirm" at bounding box center [635, 315] width 100 height 25
